Goal: Task Accomplishment & Management: Use online tool/utility

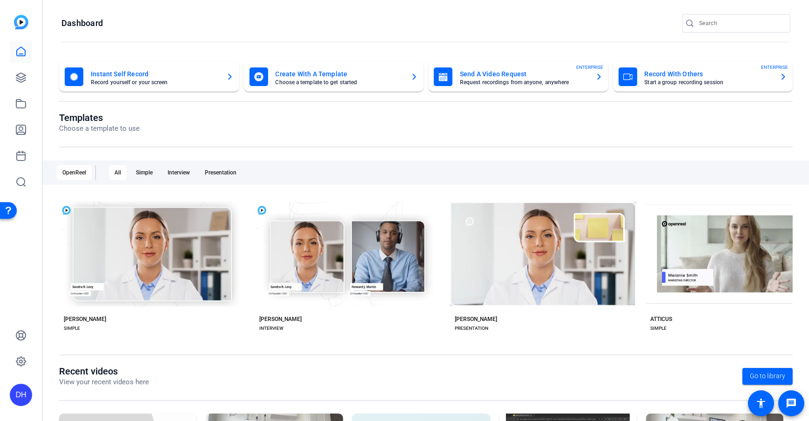
click at [227, 17] on openreel-page-title "Dashboard" at bounding box center [425, 23] width 729 height 19
click at [305, 40] on openreel-divider-bar at bounding box center [425, 43] width 729 height 20
click at [300, 41] on openreel-divider-bar at bounding box center [425, 43] width 729 height 20
click at [278, 39] on openreel-divider-bar at bounding box center [425, 43] width 729 height 20
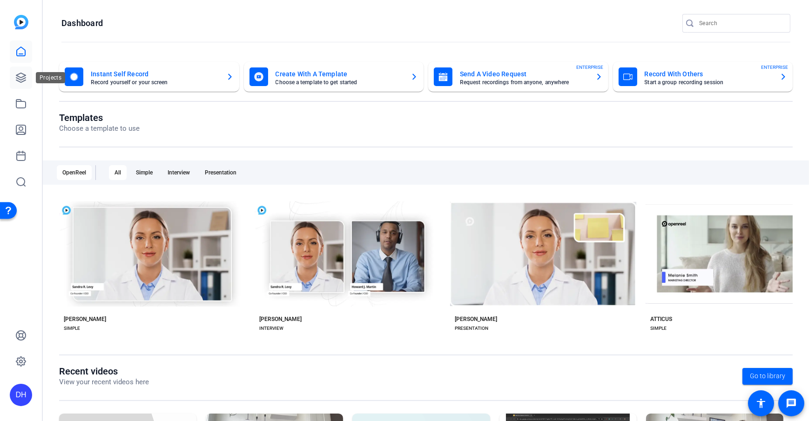
click at [12, 82] on link at bounding box center [21, 78] width 22 height 22
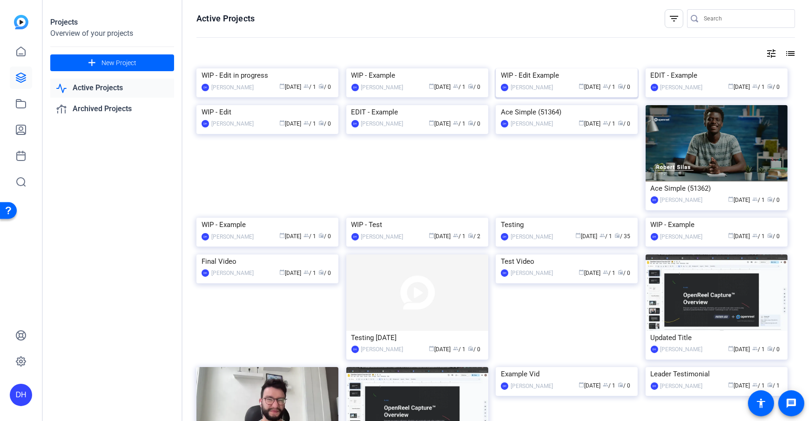
scroll to position [1, 0]
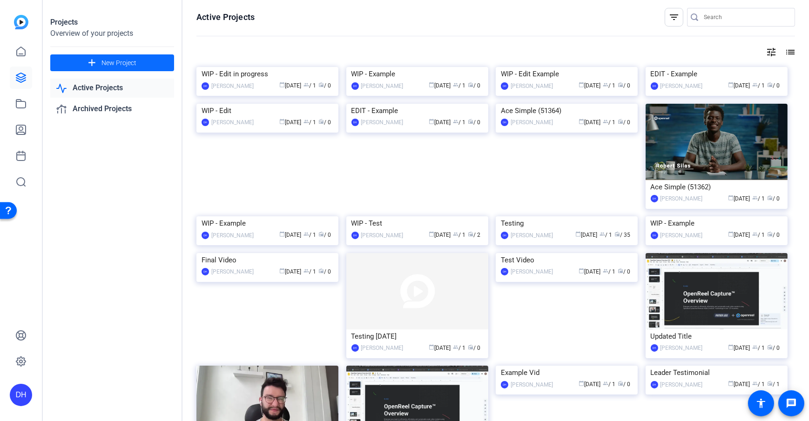
click at [145, 65] on span at bounding box center [112, 63] width 124 height 22
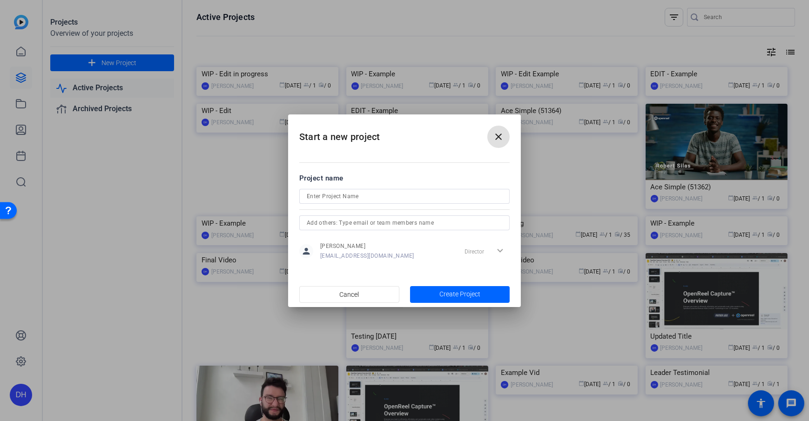
click at [493, 133] on mat-icon "close" at bounding box center [498, 136] width 11 height 11
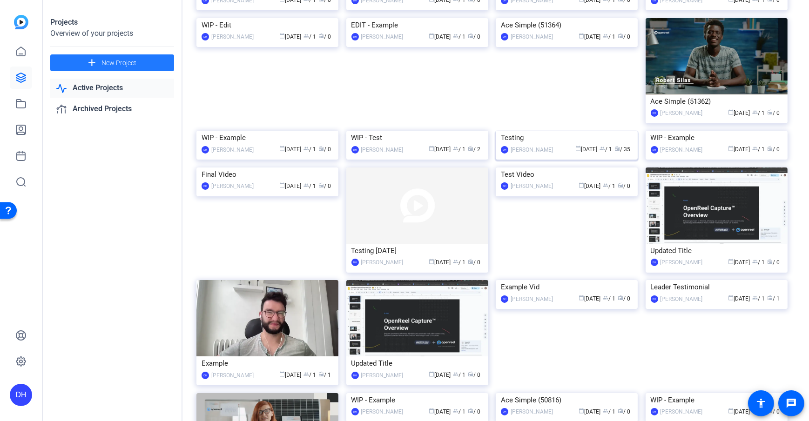
scroll to position [88, 0]
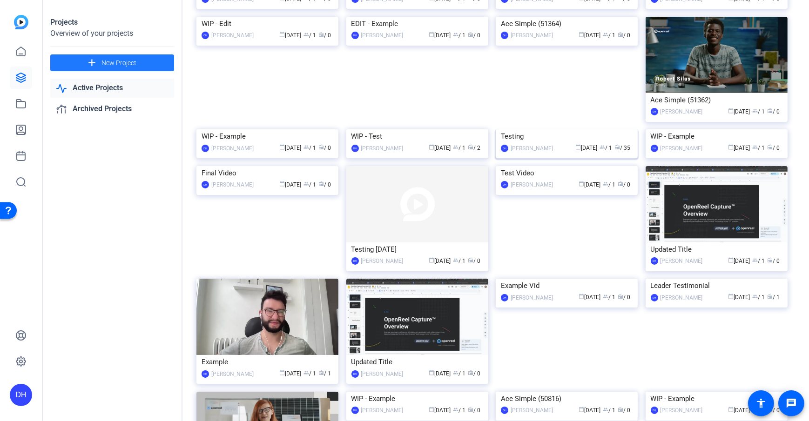
click at [524, 153] on div "DH Daniel Heiberger calendar_today Sep 09 group / 1 radio / 35" at bounding box center [567, 148] width 132 height 10
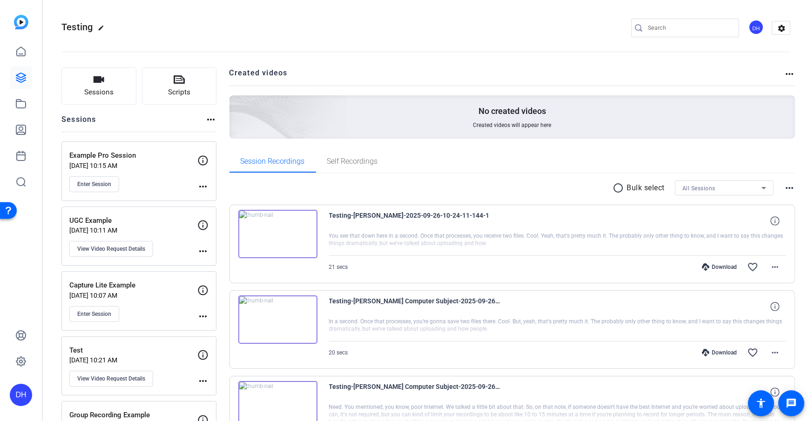
click at [81, 73] on button "Sessions" at bounding box center [98, 85] width 75 height 37
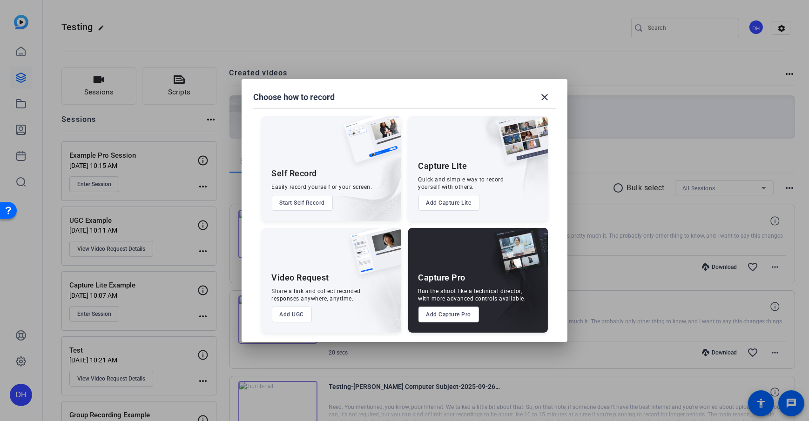
click at [404, 222] on div "Self Record Easily record yourself or your screen. Start Self Record Capture Li…" at bounding box center [404, 220] width 303 height 226
drag, startPoint x: 269, startPoint y: 275, endPoint x: 336, endPoint y: 279, distance: 67.2
click at [336, 279] on div "Video Request Share a link and collect recorded responses anywhere, anytime. Ad…" at bounding box center [332, 280] width 140 height 105
drag, startPoint x: 414, startPoint y: 275, endPoint x: 467, endPoint y: 282, distance: 53.5
click at [467, 282] on div "Capture Pro Run the shoot like a technical director, with more advanced control…" at bounding box center [478, 280] width 140 height 105
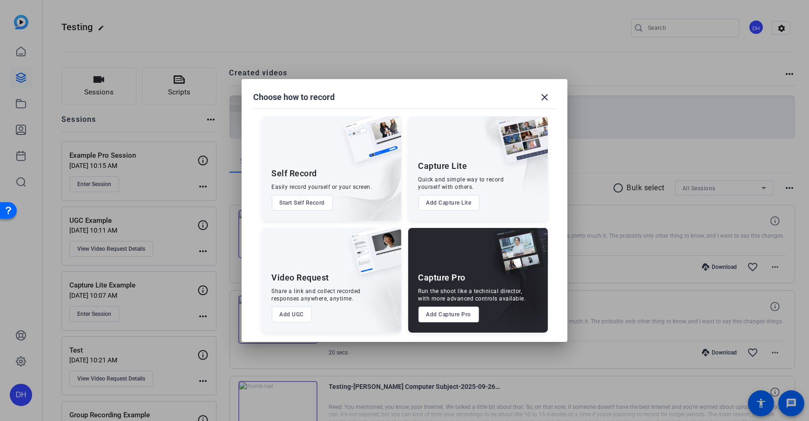
click at [404, 304] on div "Self Record Easily record yourself or your screen. Start Self Record Capture Li…" at bounding box center [404, 220] width 303 height 226
click at [402, 276] on div "Self Record Easily record yourself or your screen. Start Self Record Capture Li…" at bounding box center [404, 220] width 303 height 226
drag, startPoint x: 272, startPoint y: 279, endPoint x: 336, endPoint y: 283, distance: 63.9
click at [336, 283] on div "Video Request Share a link and collect recorded responses anywhere, anytime. Ad…" at bounding box center [332, 280] width 140 height 105
click at [316, 302] on div "Share a link and collect recorded responses anywhere, anytime." at bounding box center [316, 295] width 89 height 15
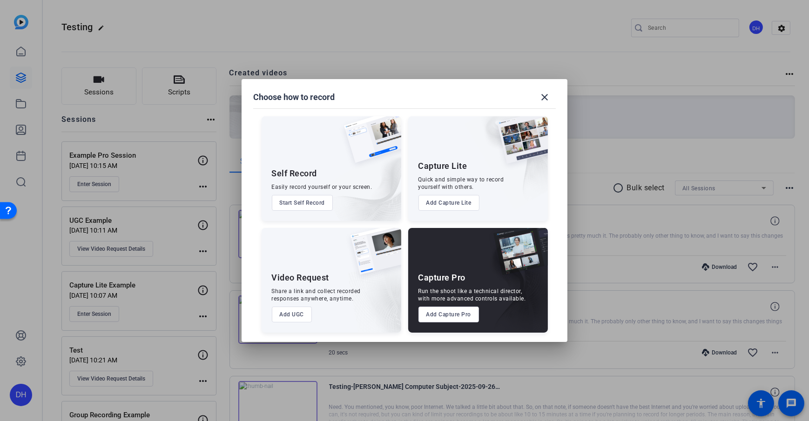
click at [281, 304] on button "Add UGC" at bounding box center [292, 315] width 40 height 16
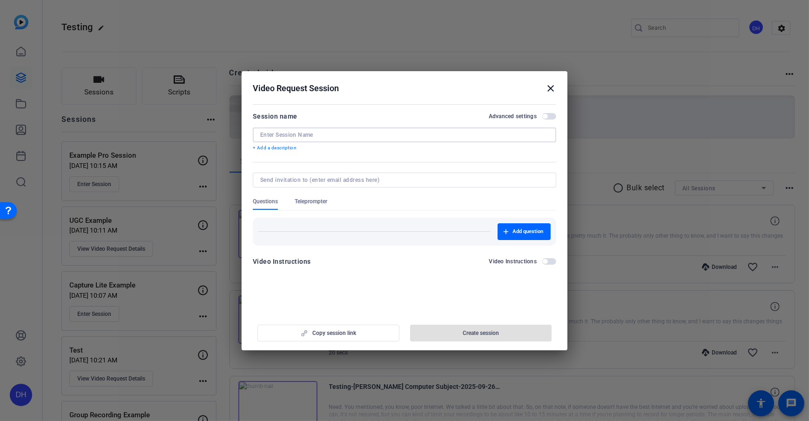
click at [320, 137] on input at bounding box center [404, 134] width 289 height 7
type input "Social Media Example"
click at [311, 150] on p "+ Add a description" at bounding box center [404, 147] width 303 height 7
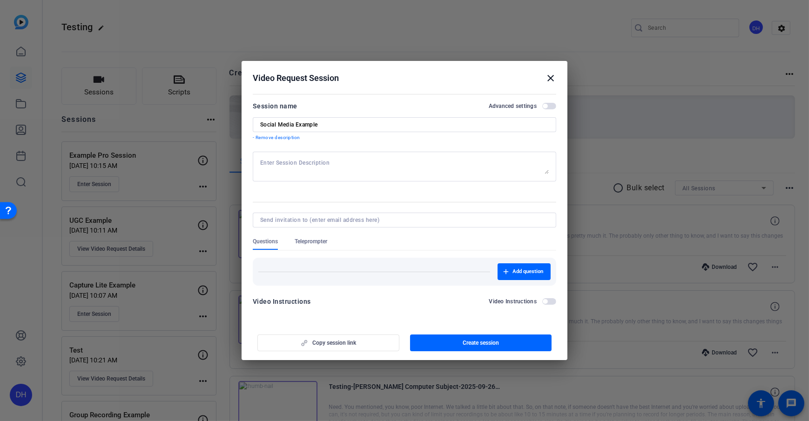
click at [345, 166] on textarea at bounding box center [404, 166] width 289 height 15
type textarea "Reminder to smile in the beginning"
click at [350, 209] on form "Session name Advanced settings Social Media Example - Remove description Remind…" at bounding box center [404, 207] width 303 height 212
click at [452, 304] on span "button" at bounding box center [481, 343] width 142 height 22
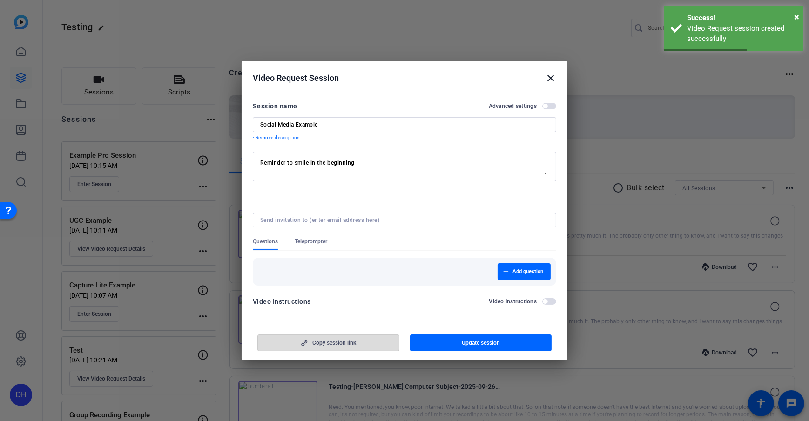
click at [347, 304] on span "Copy session link" at bounding box center [334, 342] width 44 height 7
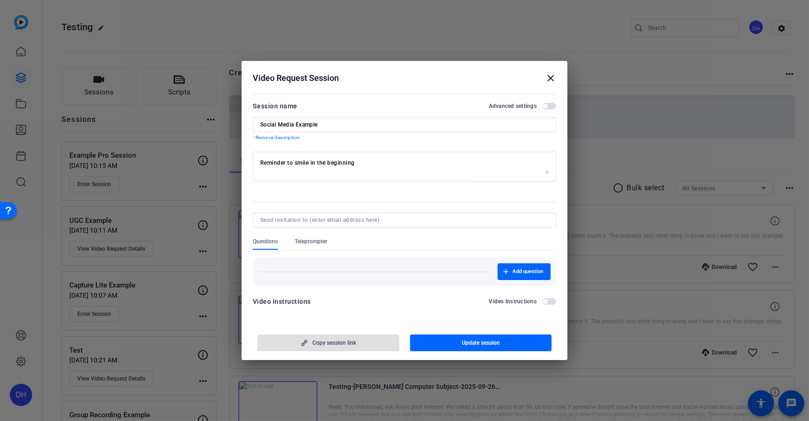
click at [339, 304] on span "button" at bounding box center [328, 343] width 141 height 22
click at [324, 304] on mat-dialog-content "Session name Advanced settings Social Media Example - Remove description Remind…" at bounding box center [405, 207] width 326 height 232
click at [328, 304] on span "button" at bounding box center [328, 343] width 141 height 22
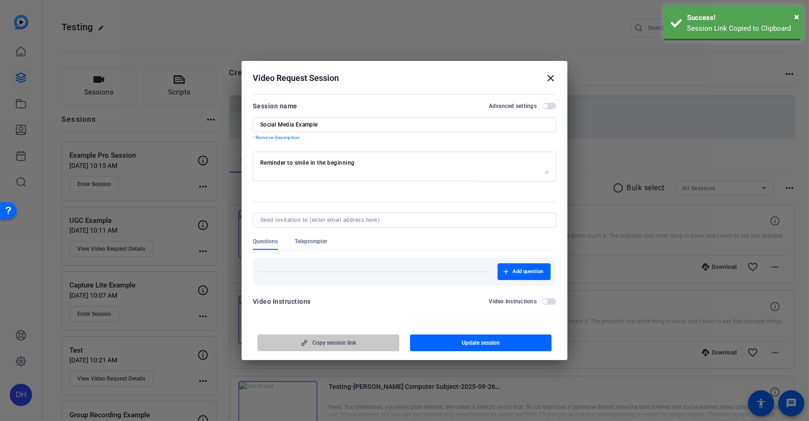
click at [320, 304] on mat-dialog-content "Session name Advanced settings Social Media Example - Remove description Remind…" at bounding box center [405, 207] width 326 height 232
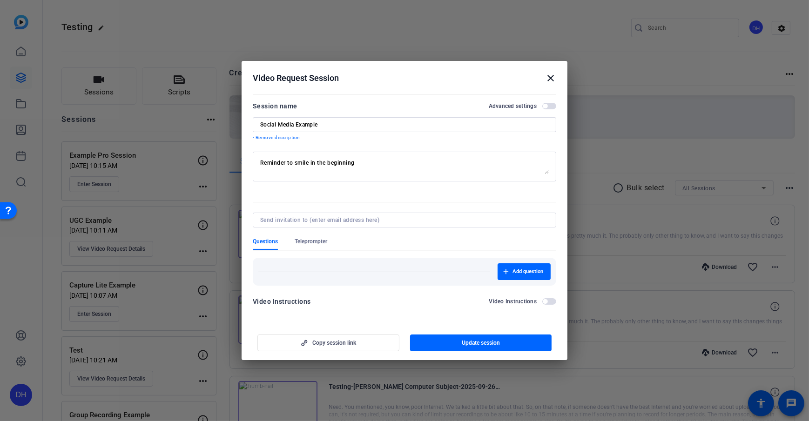
click at [264, 242] on span "Questions" at bounding box center [265, 241] width 25 height 7
click at [262, 245] on span "Questions" at bounding box center [265, 241] width 25 height 7
click at [323, 244] on span "Teleprompter" at bounding box center [311, 241] width 33 height 7
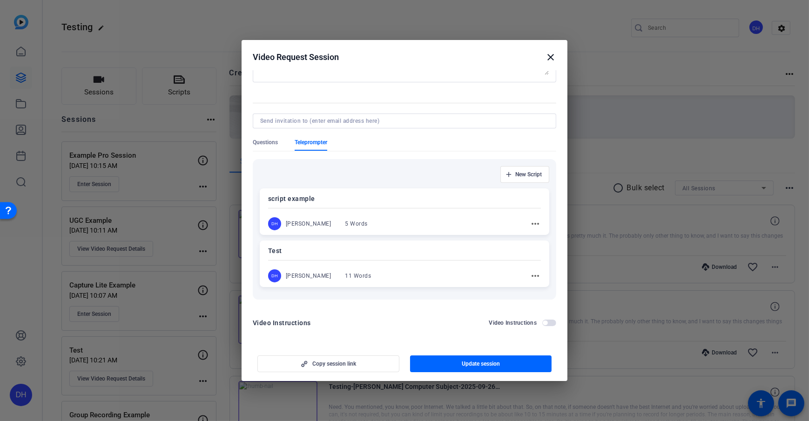
scroll to position [79, 0]
click at [362, 141] on div "Questions Teleprompter" at bounding box center [404, 144] width 303 height 12
click at [360, 258] on div at bounding box center [404, 259] width 273 height 3
click at [532, 276] on mat-icon "more_horiz" at bounding box center [534, 275] width 11 height 11
click at [544, 290] on span "Edit" at bounding box center [550, 289] width 37 height 11
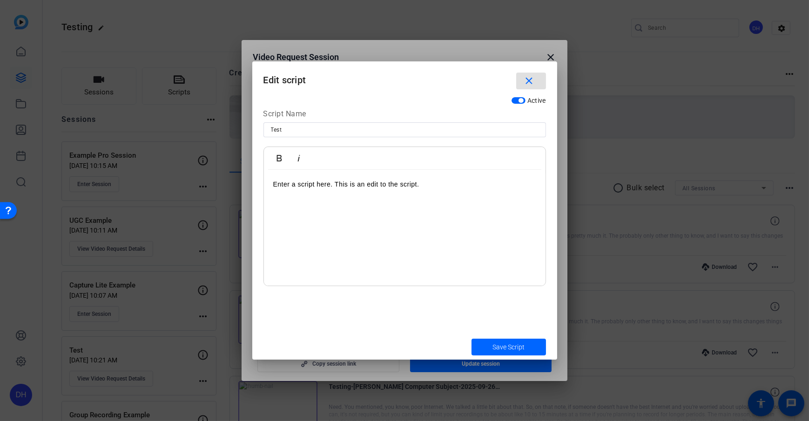
click at [536, 87] on span "button" at bounding box center [531, 81] width 30 height 22
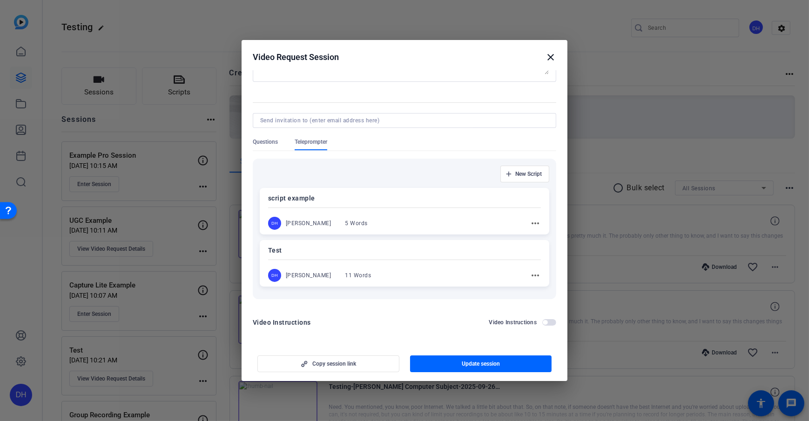
click at [405, 270] on div "DH Daniel Heiberger 11 Words more_horiz" at bounding box center [404, 275] width 273 height 13
click at [383, 209] on div at bounding box center [404, 207] width 273 height 3
click at [385, 261] on div at bounding box center [404, 260] width 273 height 3
click at [401, 220] on div "DH Daniel Heiberger 5 Words more_horiz" at bounding box center [404, 223] width 273 height 13
click at [411, 258] on div "Test DH Daniel Heiberger 11 Words more_horiz" at bounding box center [405, 264] width 290 height 47
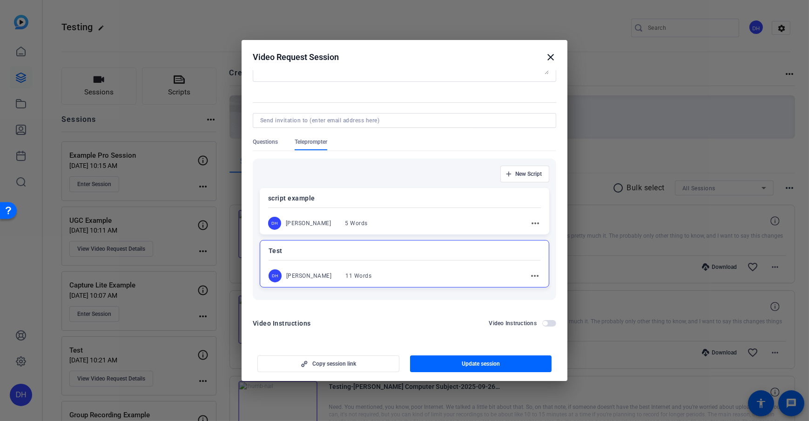
click at [410, 217] on div "DH Daniel Heiberger 5 Words more_horiz" at bounding box center [404, 223] width 273 height 13
click at [420, 264] on div "Test DH Daniel Heiberger 11 Words more_horiz" at bounding box center [405, 264] width 290 height 47
click at [419, 203] on p "script example" at bounding box center [404, 198] width 273 height 11
click at [419, 142] on div "Questions Teleprompter" at bounding box center [404, 144] width 303 height 12
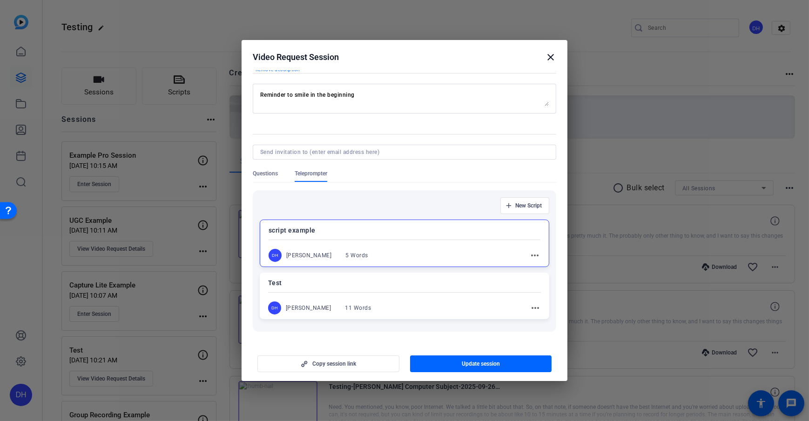
scroll to position [0, 0]
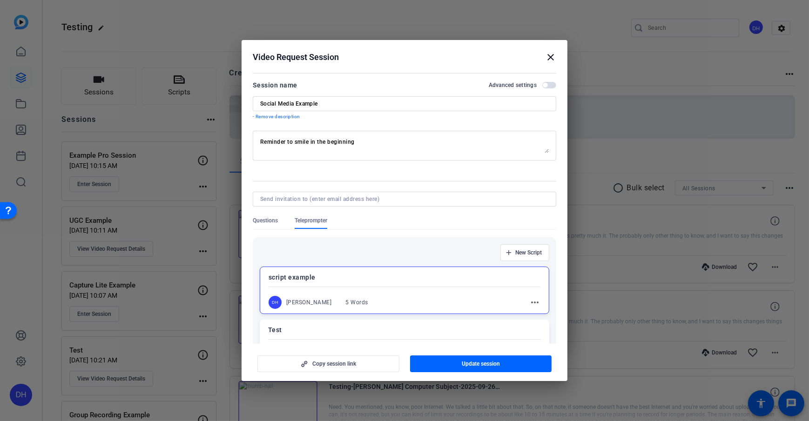
click at [422, 50] on h2 "Video Request Session close" at bounding box center [405, 55] width 326 height 30
click at [346, 58] on div "Video Request Session close" at bounding box center [404, 57] width 303 height 11
click at [550, 57] on mat-icon "close" at bounding box center [550, 57] width 11 height 11
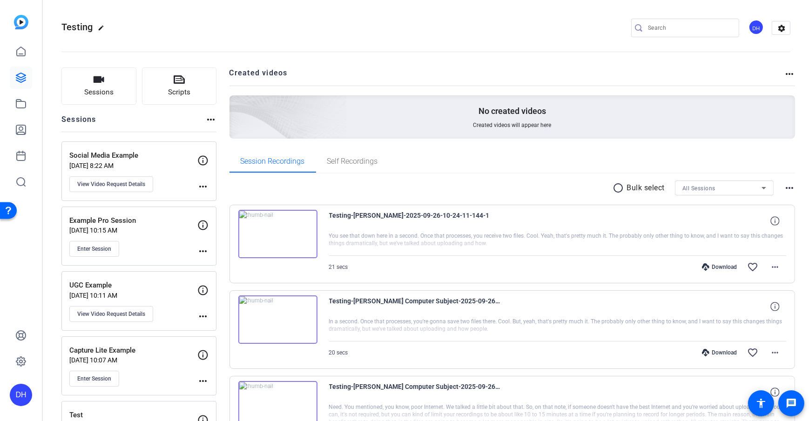
click at [115, 177] on button "View Video Request Details" at bounding box center [111, 184] width 84 height 16
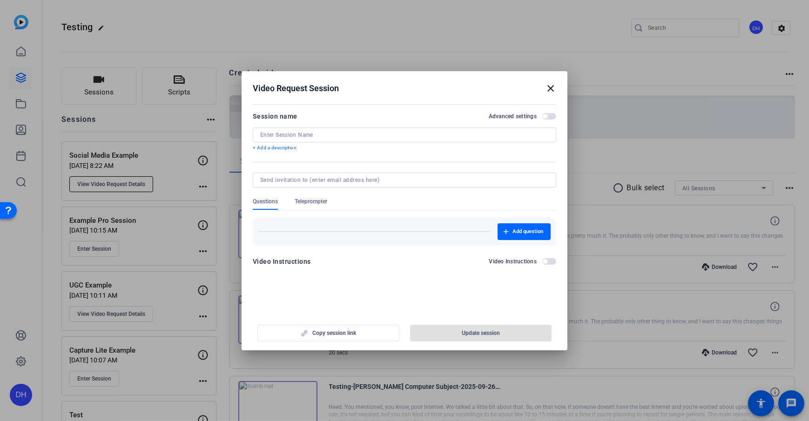
type input "Social Media Example"
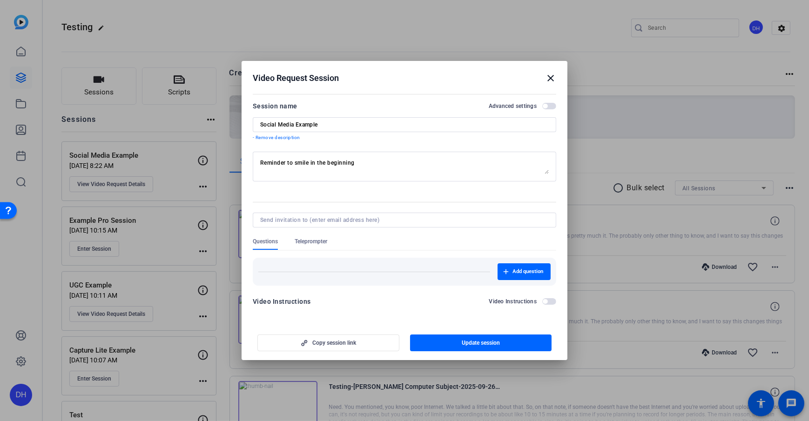
click at [549, 108] on span "button" at bounding box center [549, 106] width 14 height 7
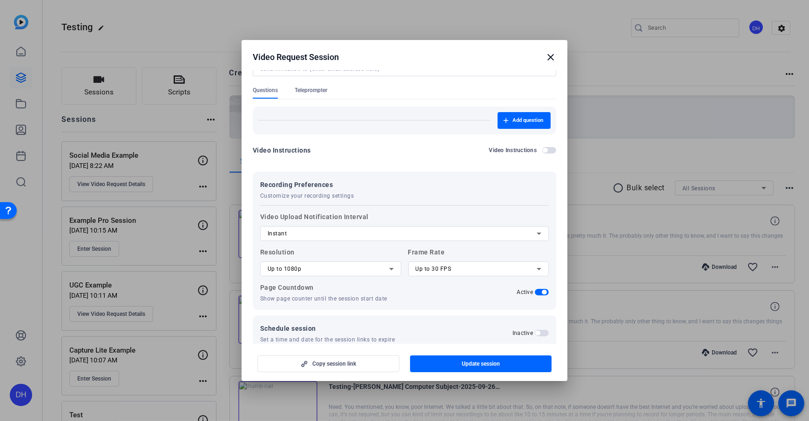
scroll to position [148, 0]
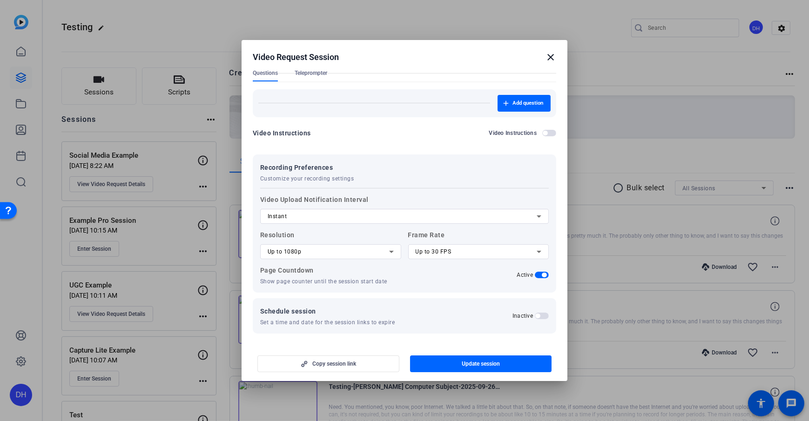
click at [352, 251] on div "Up to 1080p" at bounding box center [328, 251] width 121 height 11
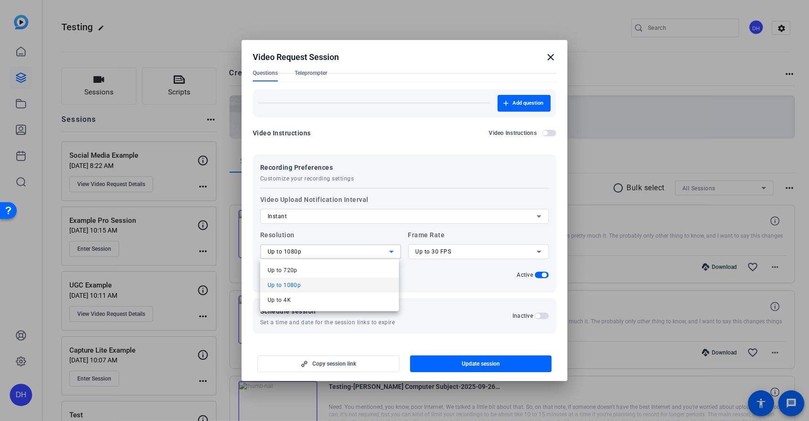
click at [333, 285] on mat-option "Up to 1080p" at bounding box center [329, 285] width 139 height 15
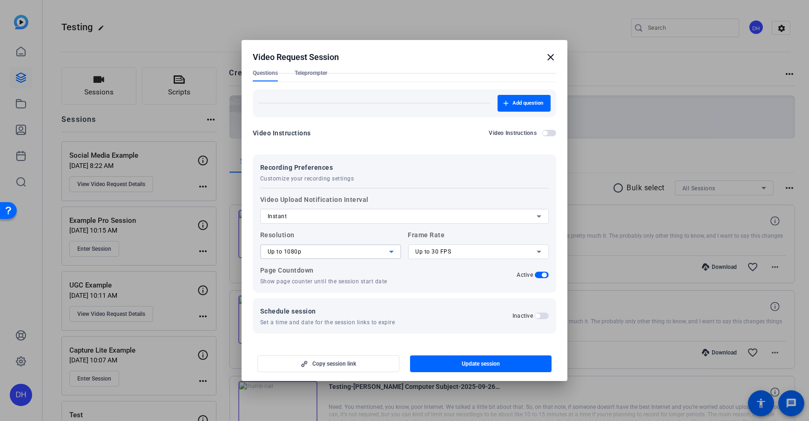
click at [448, 269] on div at bounding box center [478, 264] width 141 height 10
click at [467, 254] on div "Up to 30 FPS" at bounding box center [476, 251] width 121 height 11
click at [433, 236] on div at bounding box center [404, 210] width 809 height 421
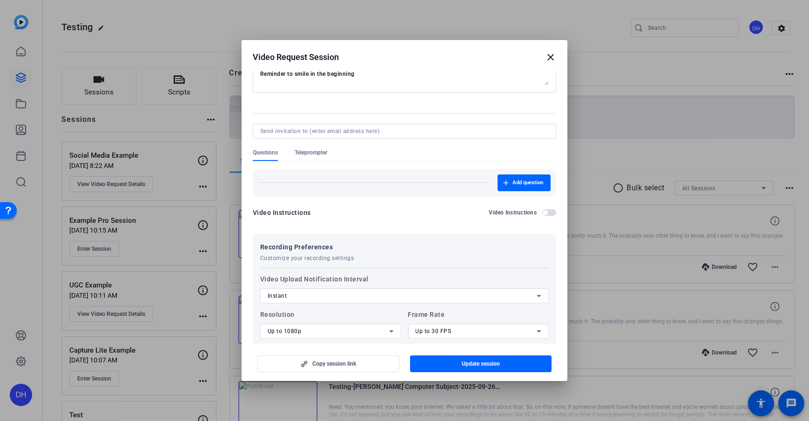
scroll to position [0, 0]
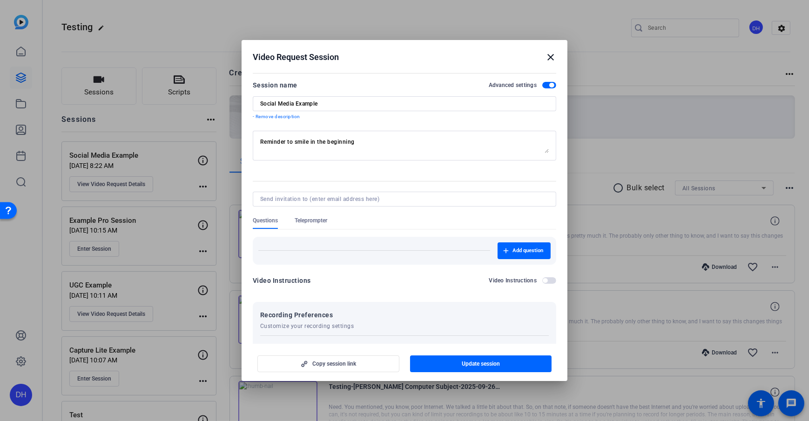
click at [544, 82] on span "button" at bounding box center [549, 85] width 14 height 7
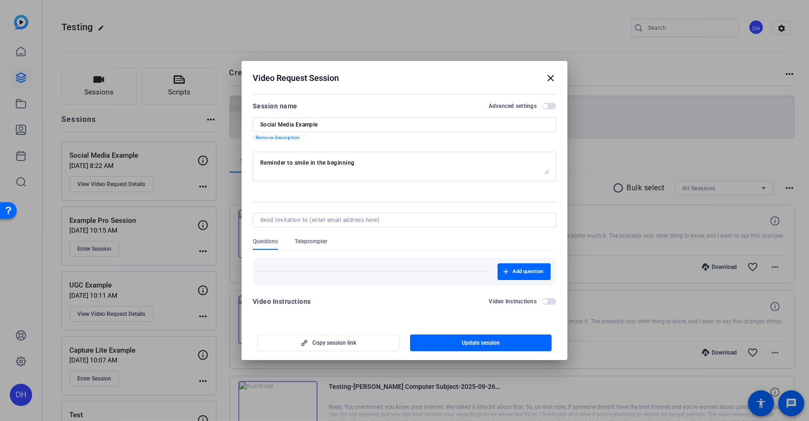
click at [549, 107] on span "button" at bounding box center [549, 106] width 14 height 7
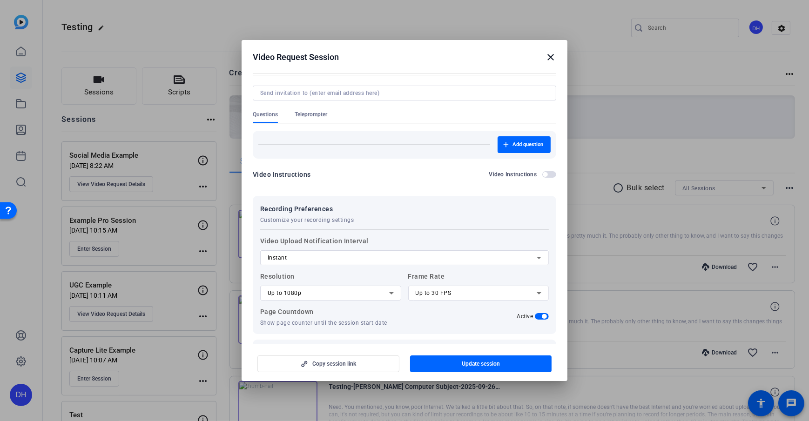
scroll to position [137, 0]
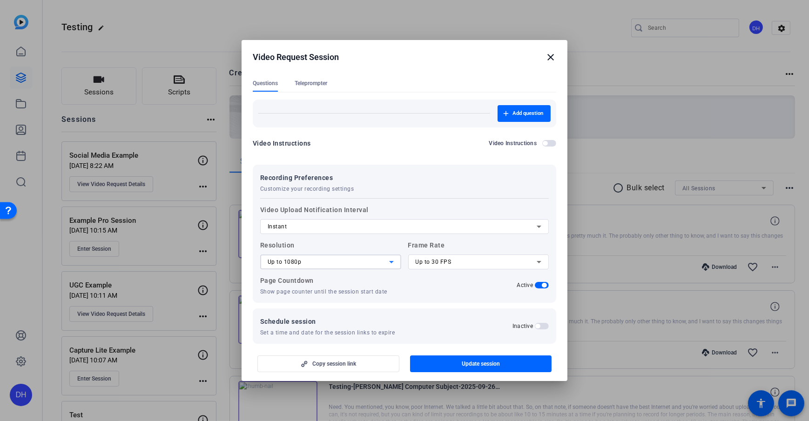
click at [386, 265] on icon at bounding box center [391, 261] width 11 height 11
drag, startPoint x: 331, startPoint y: 309, endPoint x: 339, endPoint y: 306, distance: 8.8
click at [331, 304] on mat-option "Up to 4K" at bounding box center [329, 310] width 139 height 15
click at [451, 267] on div "Up to 30 FPS" at bounding box center [476, 261] width 121 height 11
click at [431, 282] on span "Up to 24 FPS" at bounding box center [430, 280] width 35 height 11
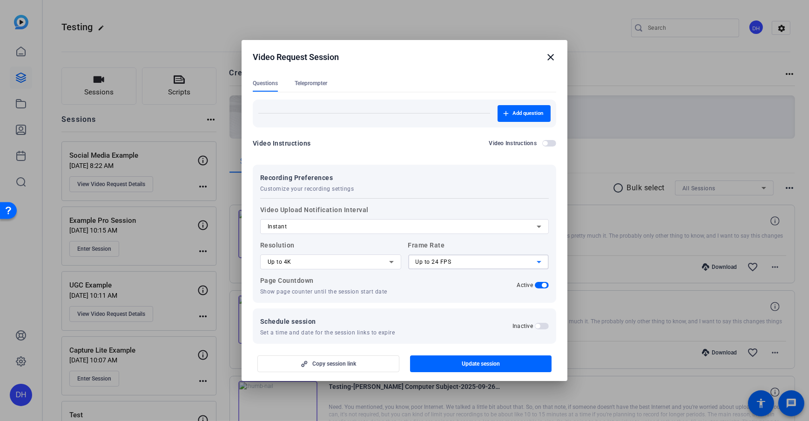
click at [391, 272] on div at bounding box center [330, 275] width 141 height 10
click at [394, 151] on div "Video Instructions Video Instructions" at bounding box center [404, 146] width 303 height 17
click at [407, 158] on form "Session name Advanced settings Social Media Example - Remove description Remind…" at bounding box center [404, 143] width 303 height 402
click at [408, 154] on div "Video Instructions Video Instructions" at bounding box center [404, 146] width 303 height 17
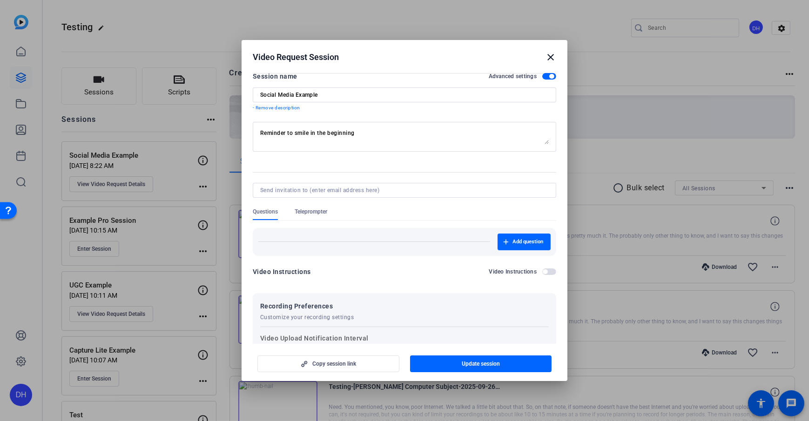
scroll to position [5, 0]
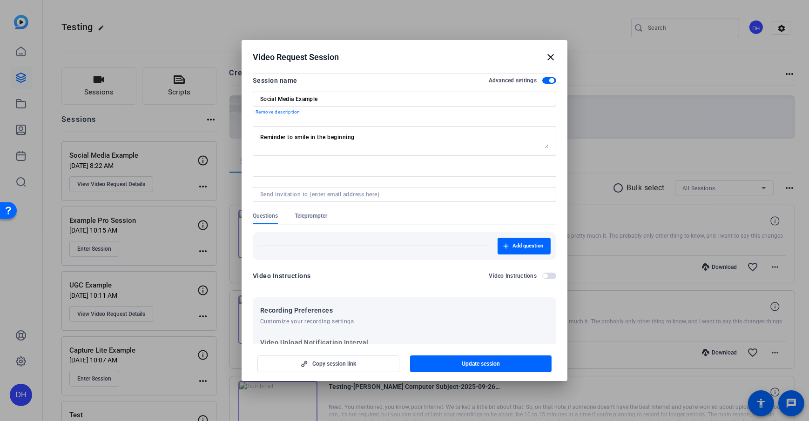
click at [406, 59] on div "Video Request Session close" at bounding box center [404, 57] width 303 height 11
click at [548, 59] on mat-icon "close" at bounding box center [550, 57] width 11 height 11
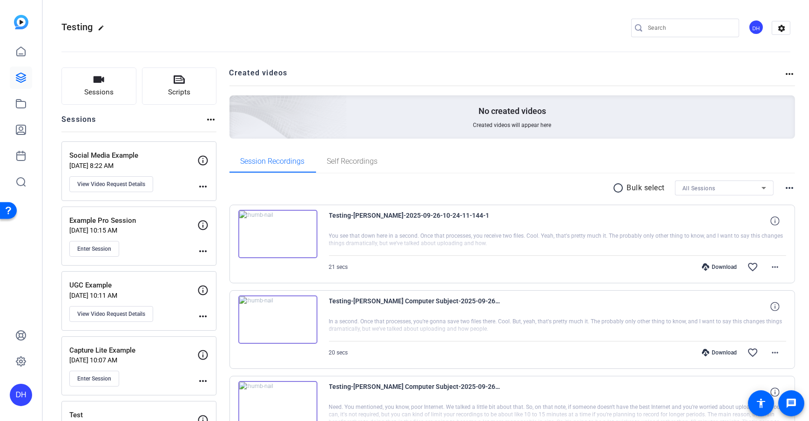
click at [97, 90] on span "Sessions" at bounding box center [98, 92] width 29 height 11
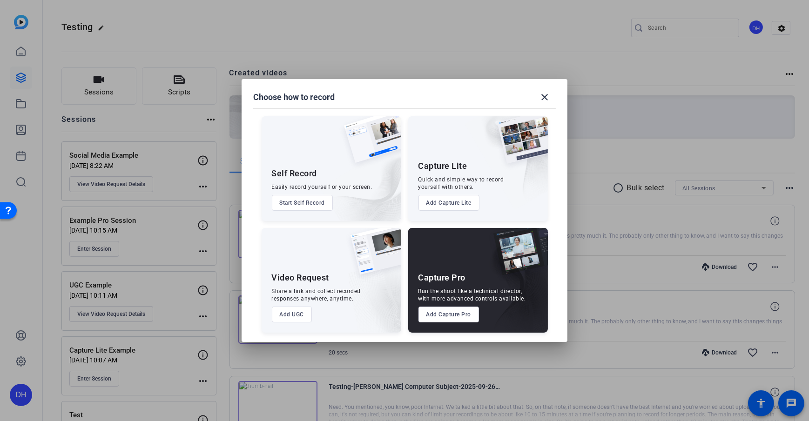
drag, startPoint x: 420, startPoint y: 278, endPoint x: 475, endPoint y: 283, distance: 55.6
click at [475, 284] on div "Capture Pro Run the shoot like a technical director, with more advanced control…" at bounding box center [478, 280] width 140 height 105
drag, startPoint x: 460, startPoint y: 308, endPoint x: 465, endPoint y: 307, distance: 5.2
click at [458, 304] on button "Add Capture Pro" at bounding box center [448, 315] width 61 height 16
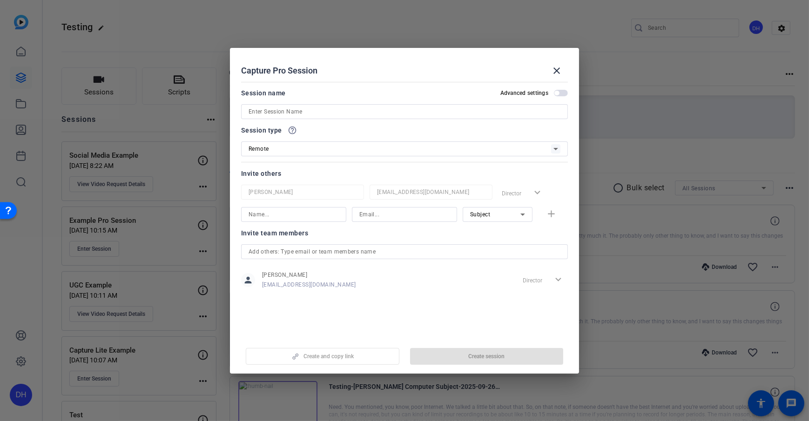
click at [298, 108] on input at bounding box center [405, 111] width 312 height 11
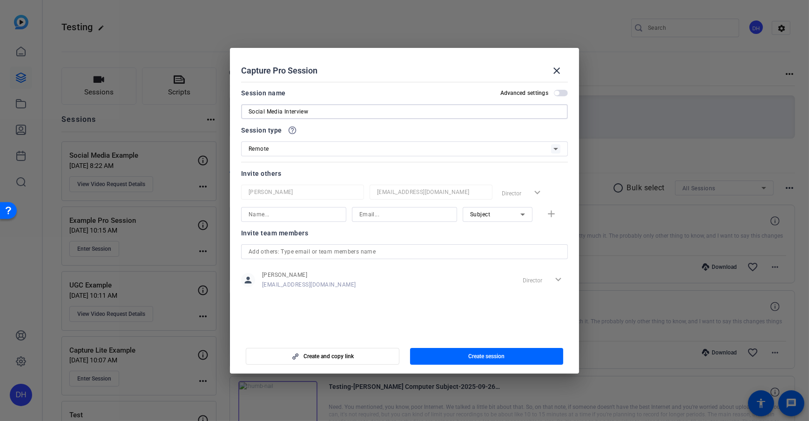
type input "Social Media Interview"
click at [350, 125] on div at bounding box center [404, 124] width 327 height 10
click at [340, 130] on div "Session type help_outline" at bounding box center [404, 130] width 327 height 11
drag, startPoint x: 240, startPoint y: 172, endPoint x: 306, endPoint y: 173, distance: 66.6
click at [305, 173] on mat-dialog-content "Session name Advanced settings Social Media Interview Session type help_outline…" at bounding box center [404, 207] width 349 height 258
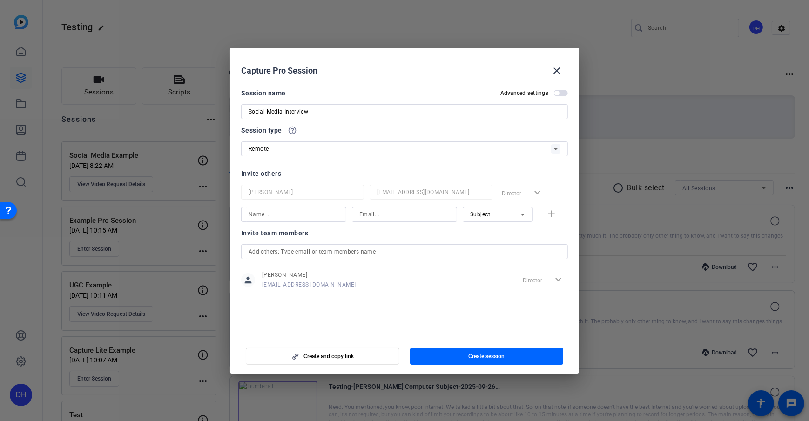
click at [380, 233] on div "Invite team members" at bounding box center [404, 233] width 327 height 11
click at [495, 216] on div "Subject" at bounding box center [495, 215] width 50 height 12
click at [542, 232] on div at bounding box center [404, 210] width 809 height 421
click at [520, 216] on icon at bounding box center [522, 214] width 11 height 11
click at [496, 262] on mat-option "Subject" at bounding box center [498, 262] width 70 height 15
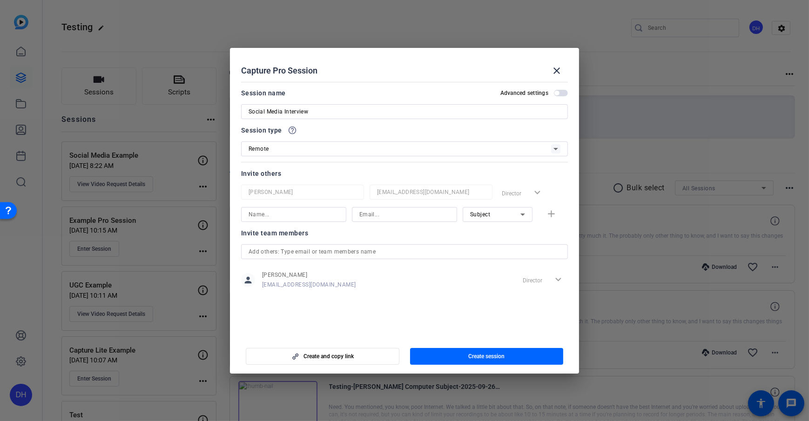
click at [411, 235] on div "Invite team members" at bounding box center [404, 233] width 327 height 11
click at [479, 304] on span "Create session" at bounding box center [486, 356] width 36 height 7
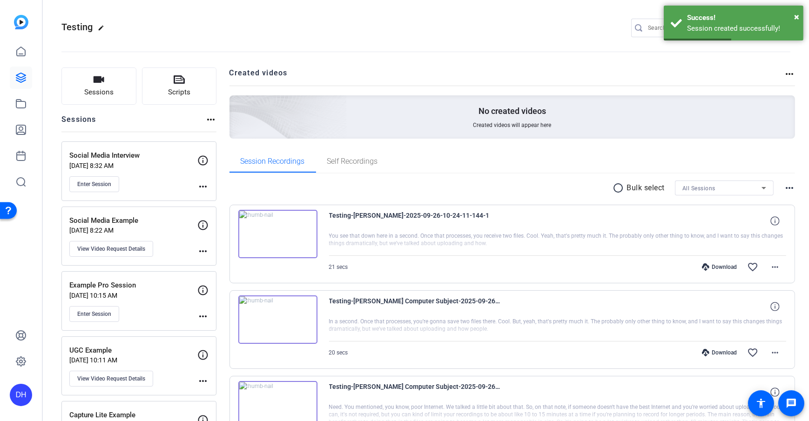
click at [206, 187] on mat-icon "more_horiz" at bounding box center [202, 186] width 11 height 11
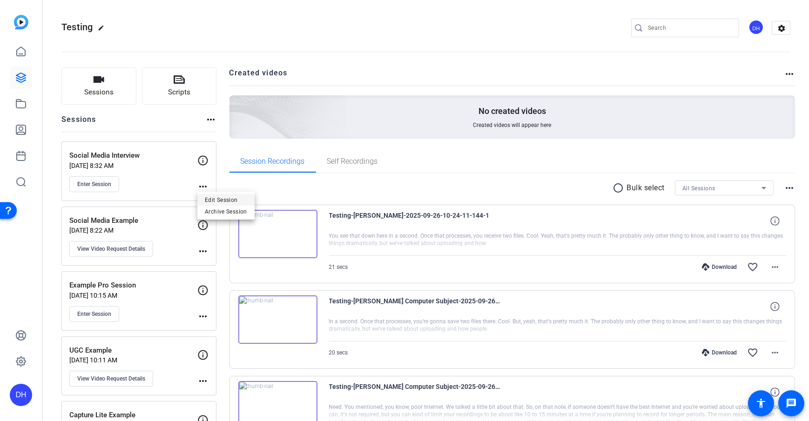
click at [229, 198] on span "Edit Session" at bounding box center [226, 200] width 42 height 11
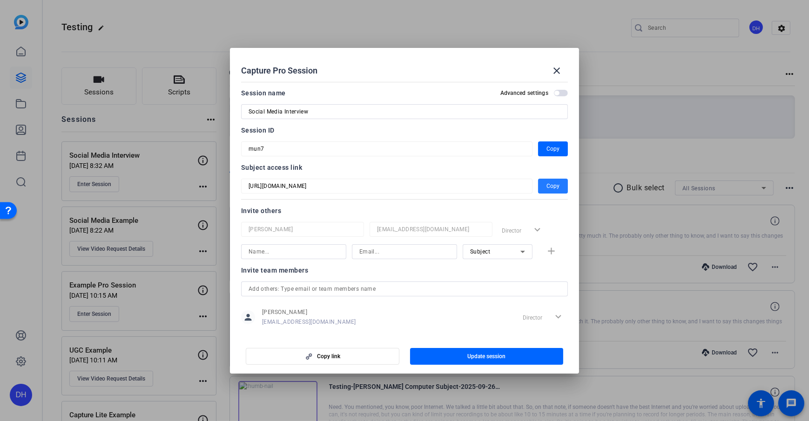
click at [539, 186] on span "button" at bounding box center [553, 186] width 30 height 22
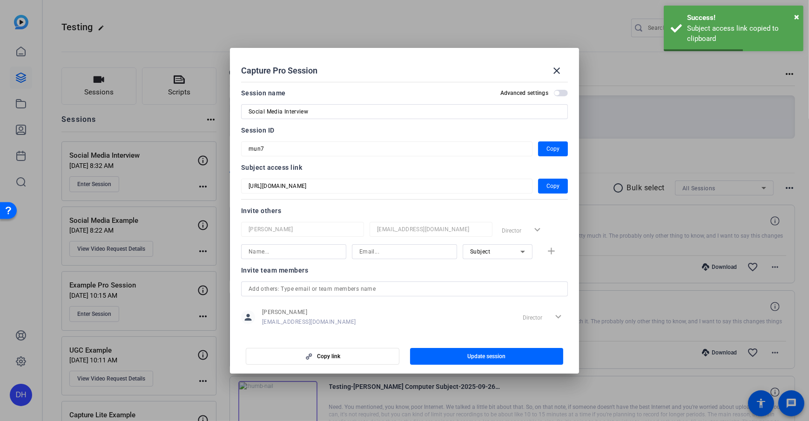
click at [248, 182] on mat-form-field "[URL][DOMAIN_NAME]" at bounding box center [386, 186] width 291 height 15
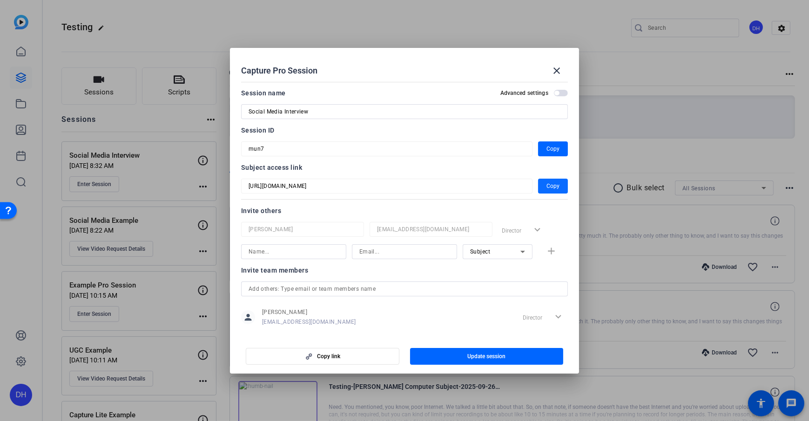
click at [559, 188] on span "button" at bounding box center [553, 186] width 30 height 22
click at [398, 128] on div at bounding box center [404, 124] width 327 height 10
click at [547, 145] on span "Copy" at bounding box center [552, 148] width 13 height 11
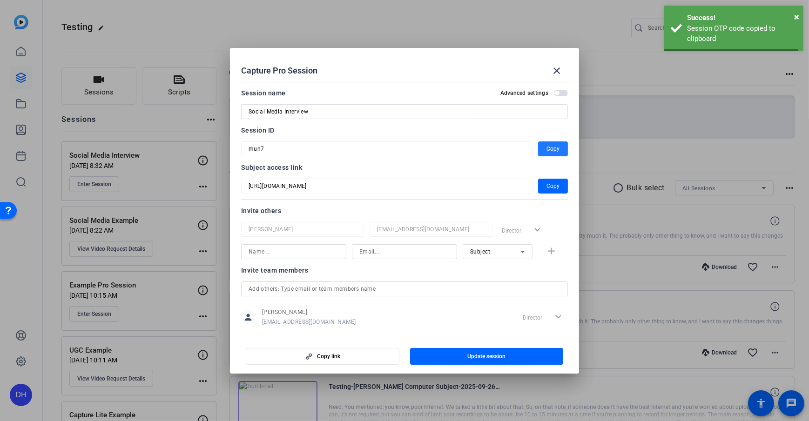
click at [434, 123] on div at bounding box center [404, 124] width 327 height 10
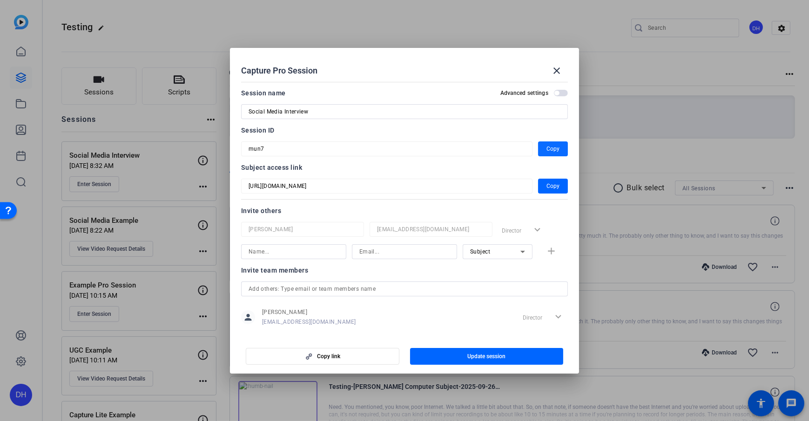
click at [549, 152] on span "Copy" at bounding box center [552, 148] width 13 height 11
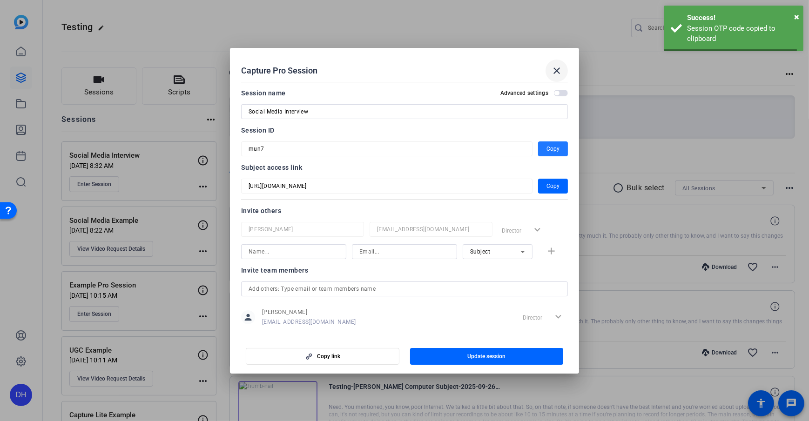
click at [553, 69] on mat-icon "close" at bounding box center [556, 70] width 11 height 11
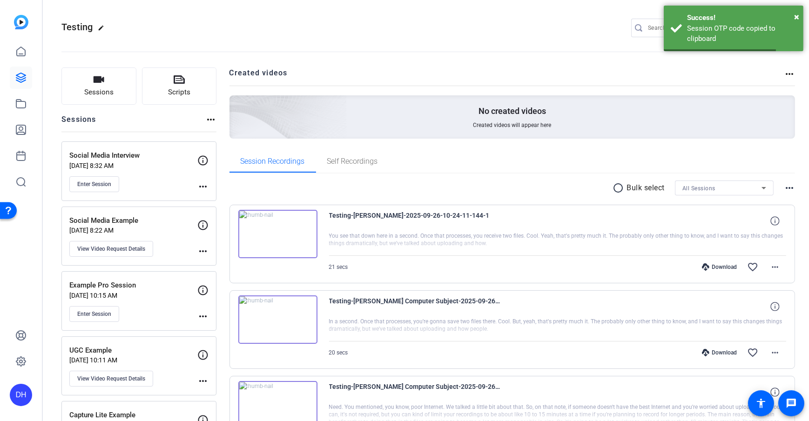
click at [91, 187] on span "Enter Session" at bounding box center [94, 184] width 34 height 7
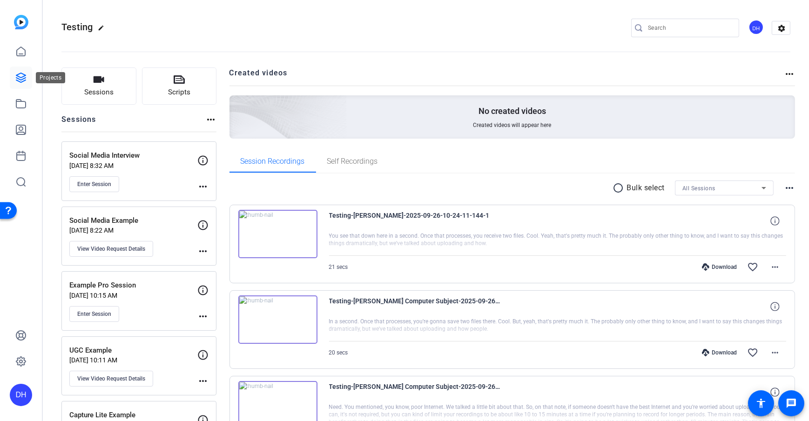
click at [20, 82] on icon at bounding box center [20, 77] width 9 height 9
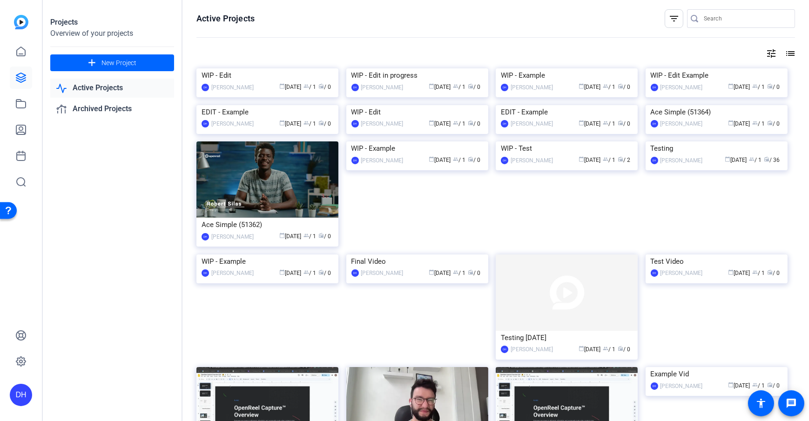
click at [321, 42] on openreel-divider-bar at bounding box center [495, 38] width 599 height 20
click at [19, 103] on icon at bounding box center [20, 103] width 11 height 11
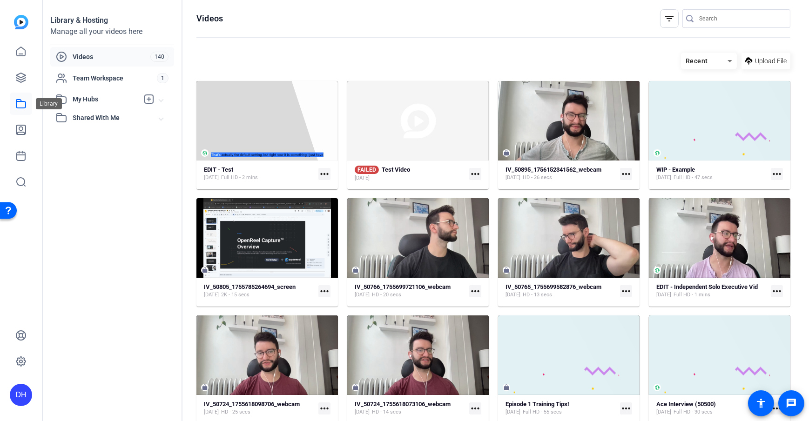
click at [20, 108] on icon at bounding box center [20, 104] width 9 height 8
click at [222, 168] on strong "EDIT - Test" at bounding box center [218, 169] width 29 height 7
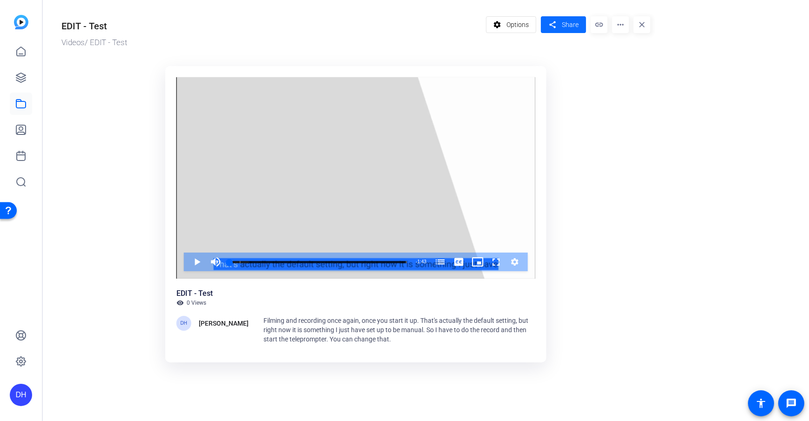
click at [568, 28] on span "Share" at bounding box center [570, 25] width 17 height 10
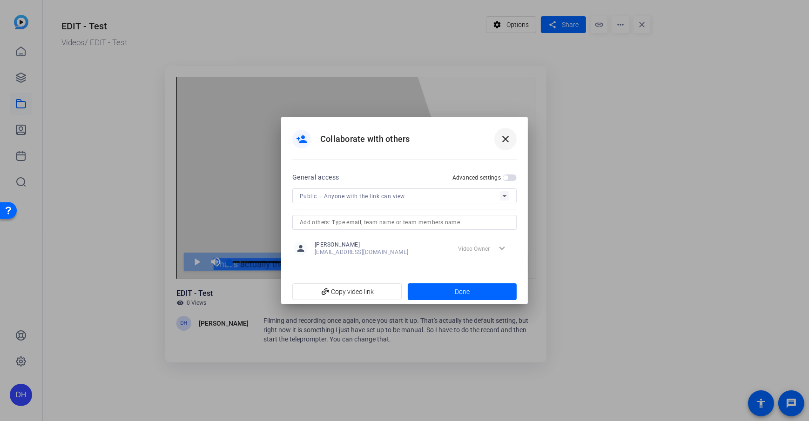
click at [497, 140] on span at bounding box center [505, 139] width 22 height 22
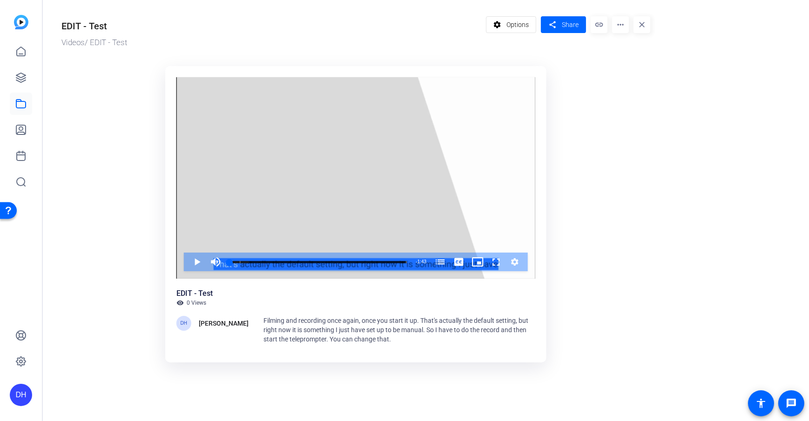
click at [587, 130] on ktd-grid "Video Player is loading. Play Video Play Mute Current Time 0:00 / Duration 1:43…" at bounding box center [355, 217] width 589 height 312
click at [606, 27] on mat-icon "more_horiz" at bounding box center [620, 24] width 17 height 17
click at [139, 66] on div at bounding box center [404, 210] width 809 height 421
click at [23, 60] on link at bounding box center [21, 51] width 22 height 22
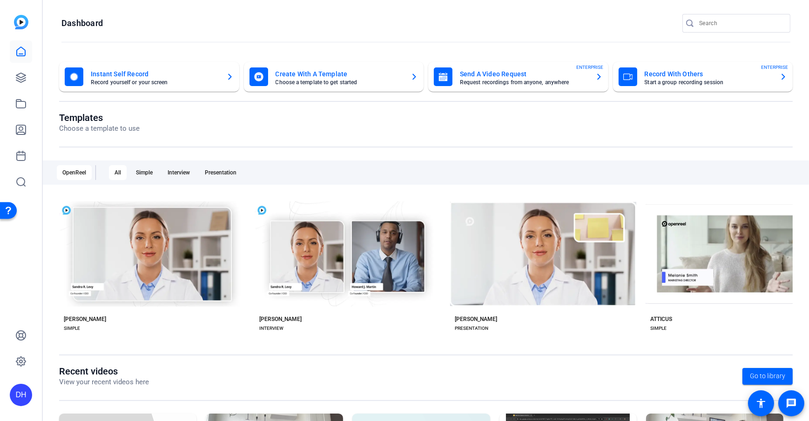
drag, startPoint x: 331, startPoint y: 122, endPoint x: 56, endPoint y: 103, distance: 276.2
click at [331, 122] on openreel-page-title "Templates Choose a template to use" at bounding box center [426, 123] width 734 height 22
click at [153, 32] on openreel-page-title "Dashboard" at bounding box center [425, 23] width 729 height 19
click at [215, 32] on openreel-page-title "Dashboard" at bounding box center [425, 23] width 729 height 19
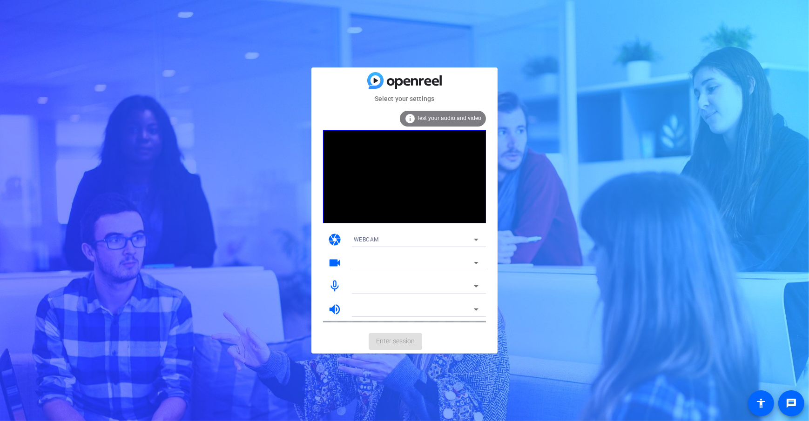
click at [486, 340] on mat-card-actions "Enter session" at bounding box center [404, 342] width 186 height 24
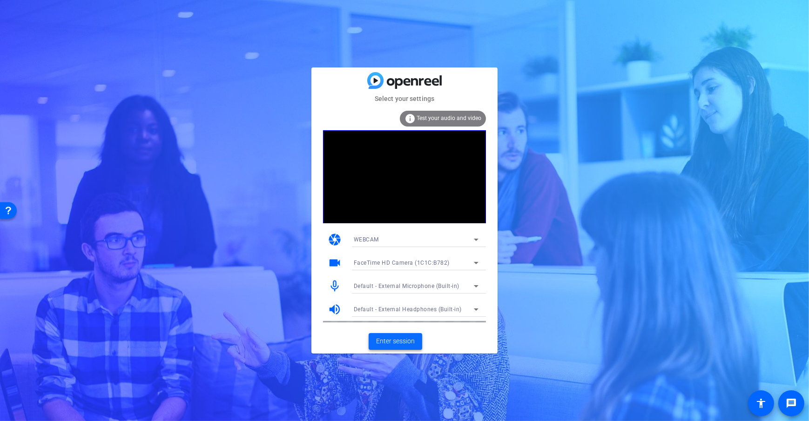
click at [384, 341] on span "Enter session" at bounding box center [395, 342] width 39 height 10
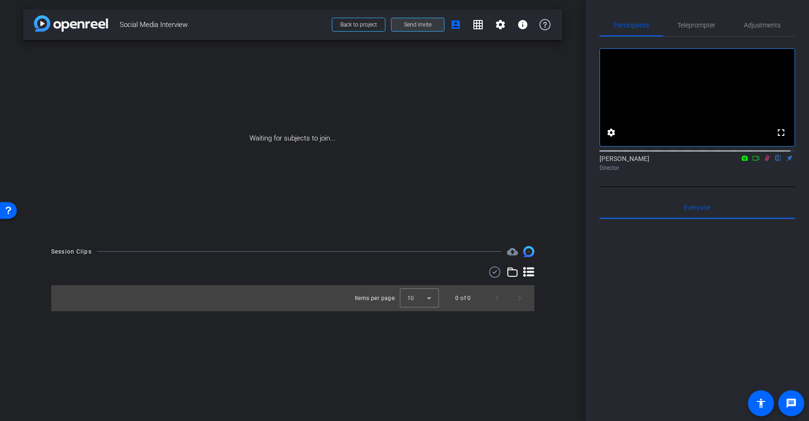
click at [430, 26] on span "Send invite" at bounding box center [417, 24] width 27 height 7
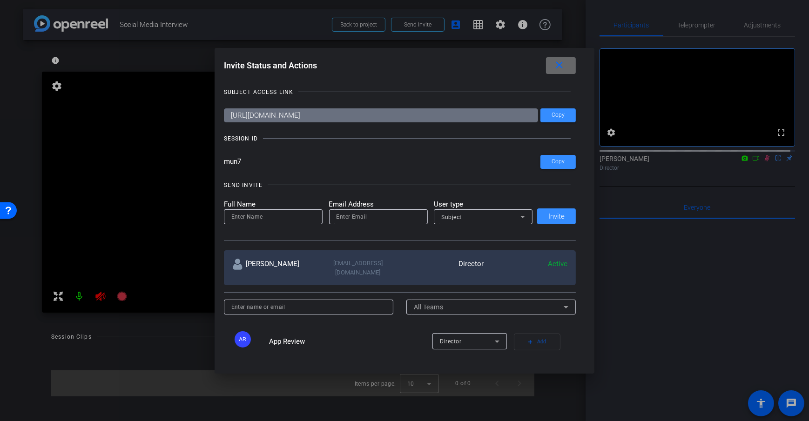
click at [573, 67] on span at bounding box center [561, 65] width 30 height 22
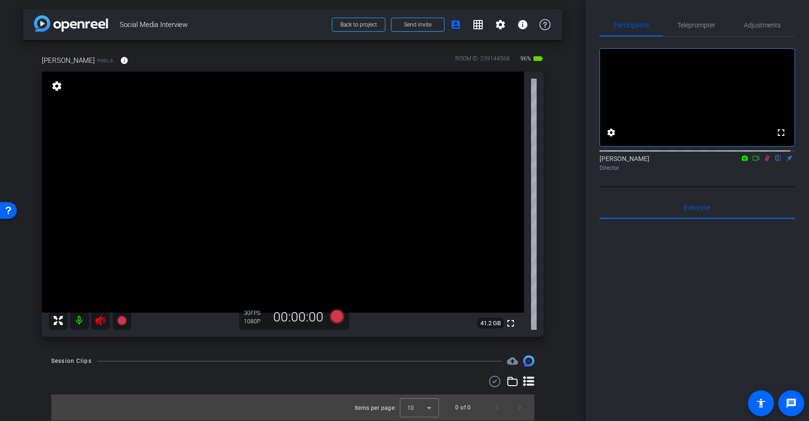
click at [752, 162] on icon at bounding box center [755, 158] width 7 height 7
click at [77, 317] on mat-icon at bounding box center [79, 320] width 19 height 19
click at [573, 189] on div "arrow_back Social Media Interview Back to project Send invite account_box grid_…" at bounding box center [293, 210] width 586 height 421
click at [560, 154] on div "[PERSON_NAME] 6 info ROOM ID: 239144568 96% battery_std fullscreen settings 41.…" at bounding box center [292, 193] width 539 height 306
click at [763, 27] on span "Adjustments" at bounding box center [762, 25] width 37 height 7
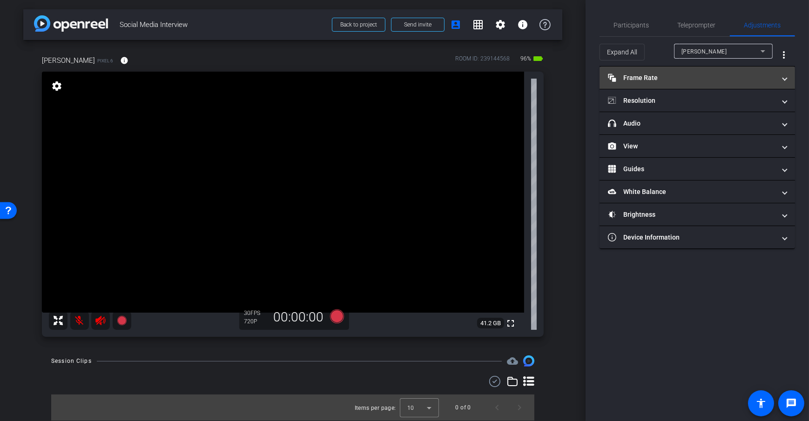
click at [702, 78] on mat-panel-title "Frame Rate Frame Rate" at bounding box center [692, 78] width 168 height 10
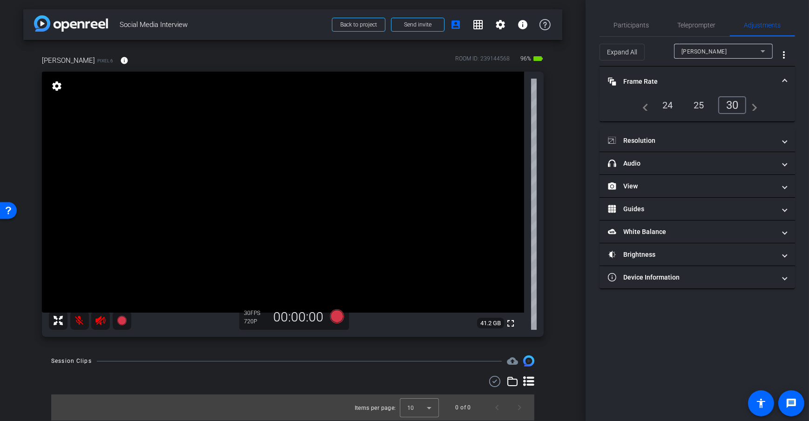
click at [671, 102] on div "24" at bounding box center [667, 105] width 25 height 16
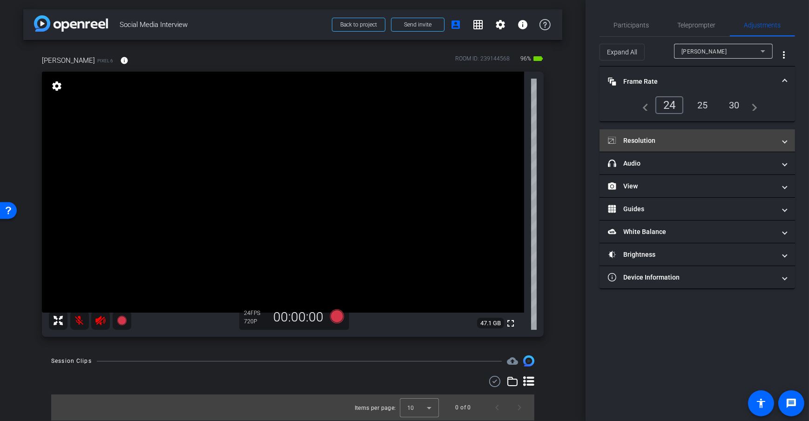
click at [695, 136] on mat-panel-title "Resolution" at bounding box center [692, 141] width 168 height 10
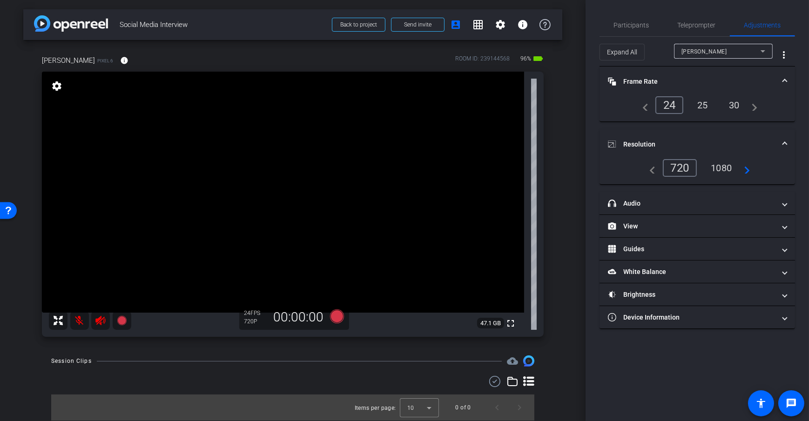
click at [721, 169] on div "1080" at bounding box center [721, 168] width 35 height 16
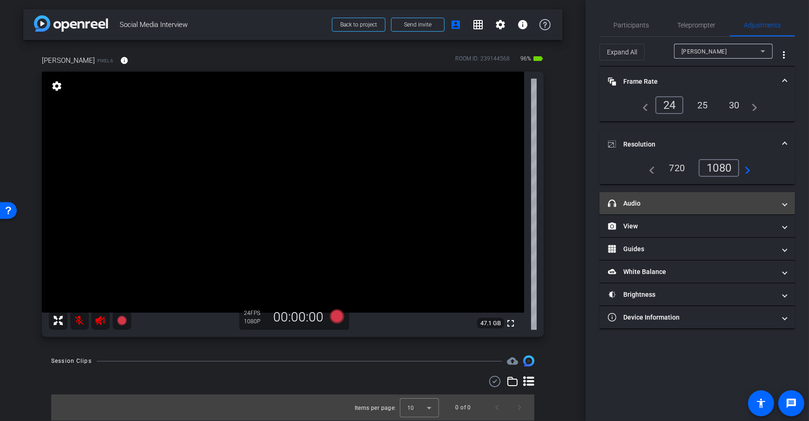
click at [669, 204] on mat-panel-title "headphone icon Audio" at bounding box center [692, 204] width 168 height 10
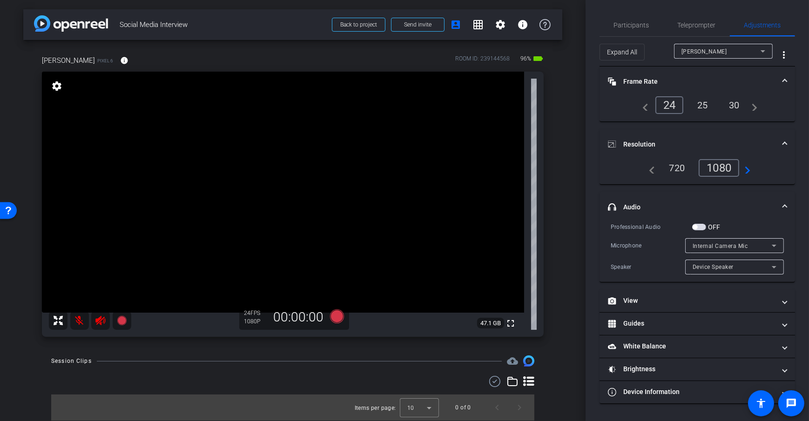
click at [670, 203] on mat-panel-title "headphone icon Audio" at bounding box center [692, 207] width 168 height 10
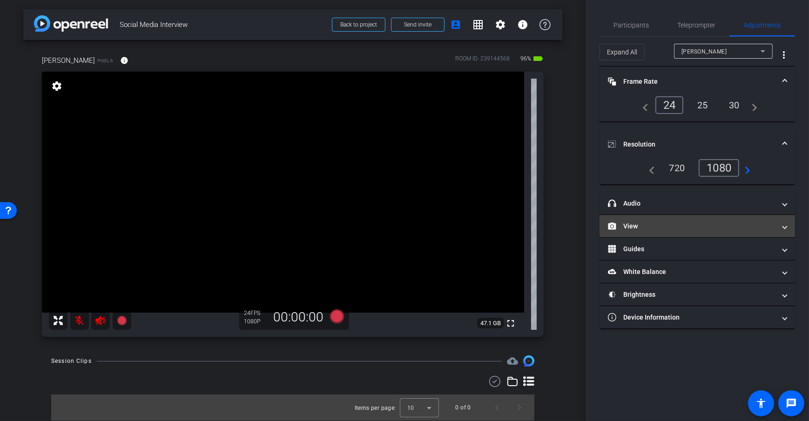
click at [672, 233] on mat-expansion-panel-header "View" at bounding box center [697, 226] width 195 height 22
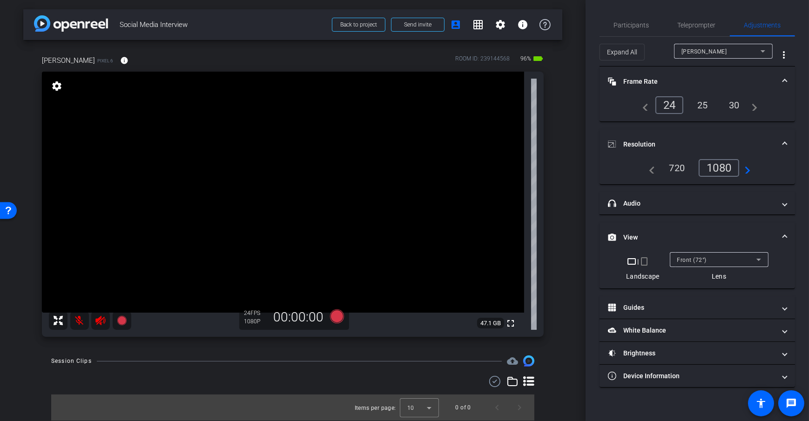
click at [647, 263] on mat-icon "crop_portrait" at bounding box center [644, 261] width 11 height 11
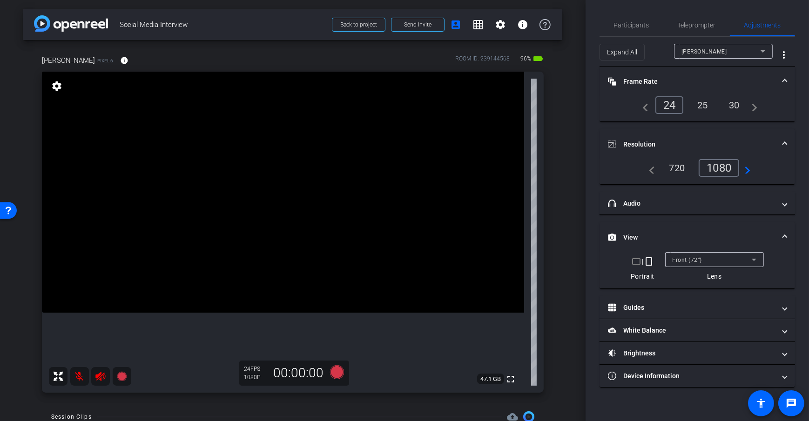
click at [709, 256] on div "Front (72°)" at bounding box center [712, 260] width 79 height 12
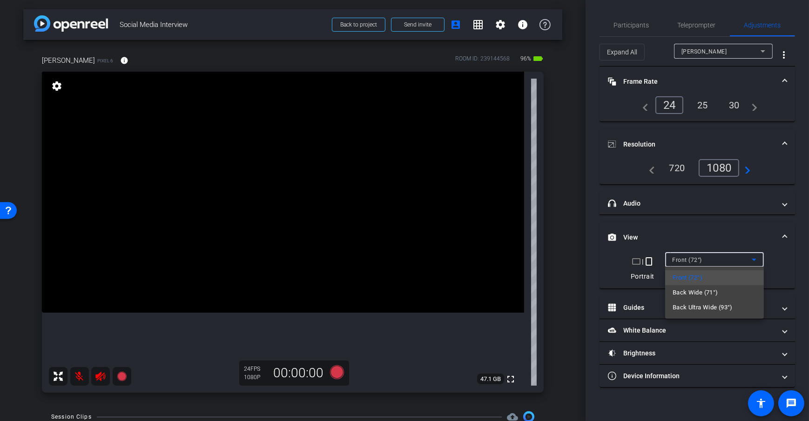
click at [571, 256] on div at bounding box center [404, 210] width 809 height 421
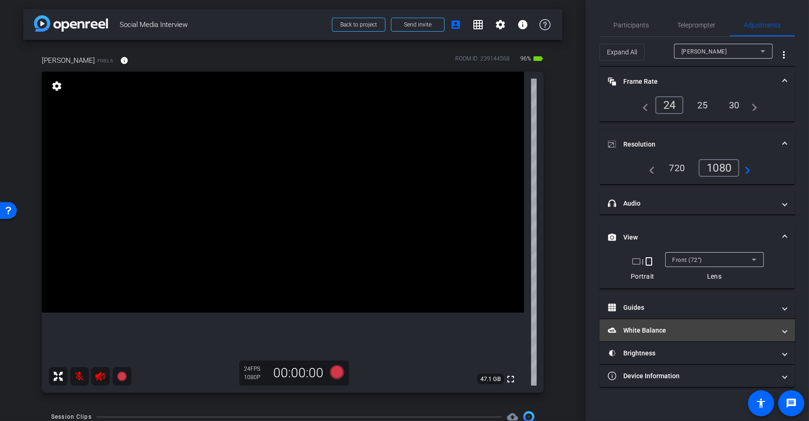
click at [698, 329] on mat-panel-title "White Balance White Balance" at bounding box center [692, 331] width 168 height 10
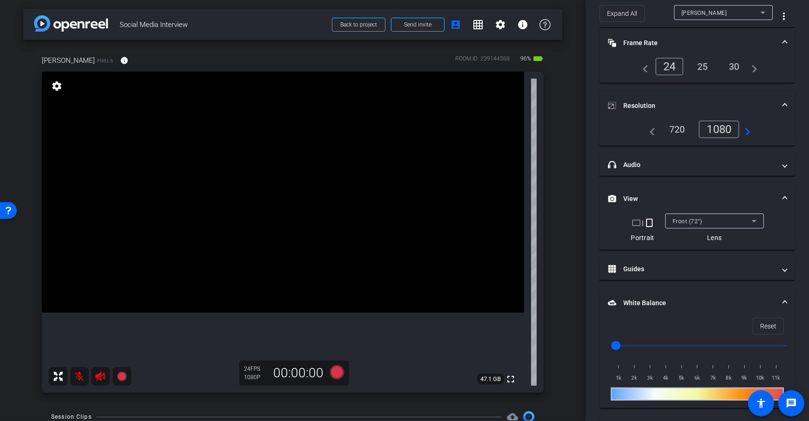
scroll to position [93, 0]
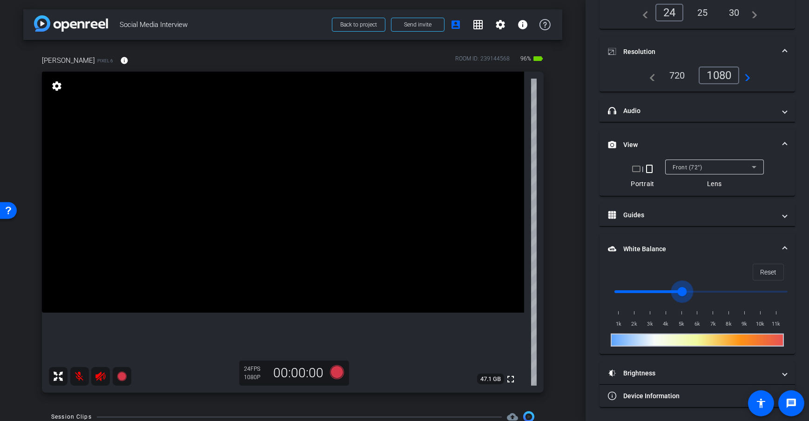
drag, startPoint x: 616, startPoint y: 296, endPoint x: 682, endPoint y: 292, distance: 65.8
click at [682, 292] on input "range" at bounding box center [701, 292] width 193 height 20
click at [762, 266] on span "Reset" at bounding box center [768, 272] width 16 height 18
drag, startPoint x: 613, startPoint y: 295, endPoint x: 739, endPoint y: 294, distance: 125.7
click at [739, 294] on input "range" at bounding box center [701, 292] width 193 height 20
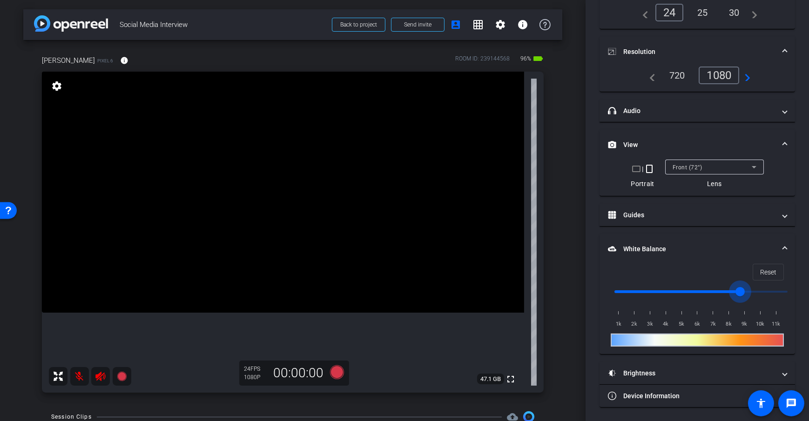
drag, startPoint x: 741, startPoint y: 293, endPoint x: 683, endPoint y: 293, distance: 57.7
click at [684, 293] on input "range" at bounding box center [701, 292] width 193 height 20
click at [789, 276] on div "Reset 1k 2k 3k 4k 5k 6k 7k 8k 9k 10k 11k" at bounding box center [697, 309] width 195 height 90
click at [774, 273] on span at bounding box center [768, 272] width 30 height 22
click at [564, 270] on div "arrow_back Social Media Interview Back to project Send invite account_box grid_…" at bounding box center [293, 210] width 586 height 421
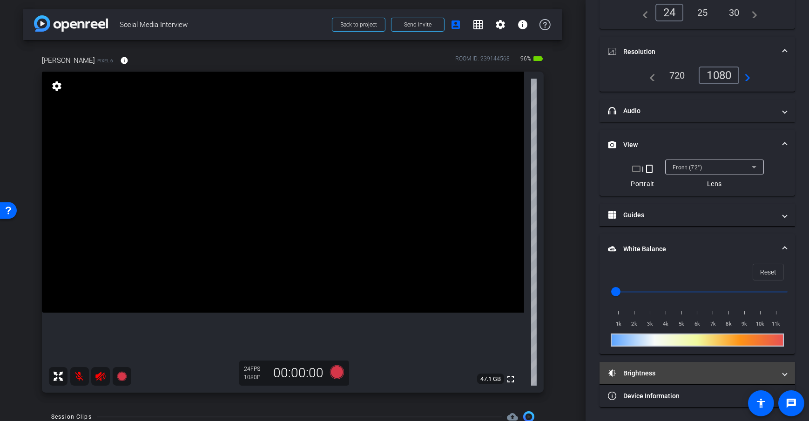
click at [710, 375] on mat-panel-title "Brightness" at bounding box center [692, 374] width 168 height 10
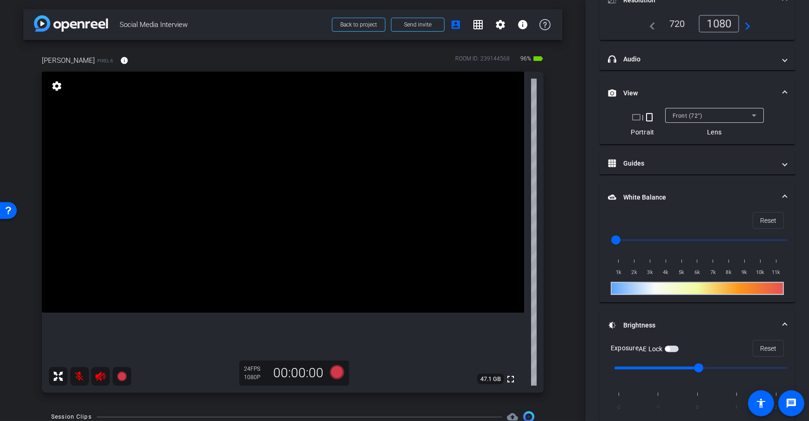
scroll to position [189, 0]
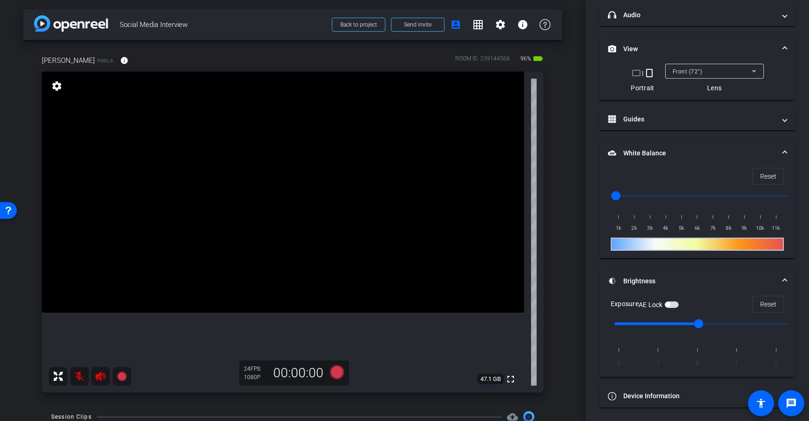
click at [636, 74] on mat-icon "crop_landscape" at bounding box center [636, 72] width 11 height 11
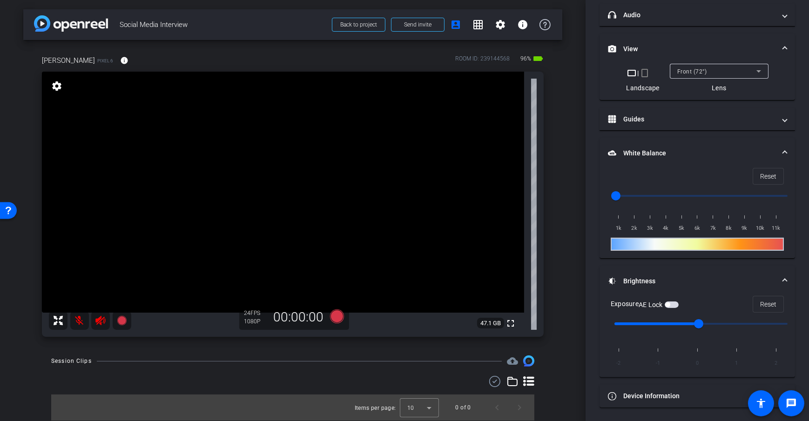
click at [561, 168] on div "[PERSON_NAME] Pixel 6 info ROOM ID: 239144568 96% battery_std fullscreen settin…" at bounding box center [292, 193] width 539 height 306
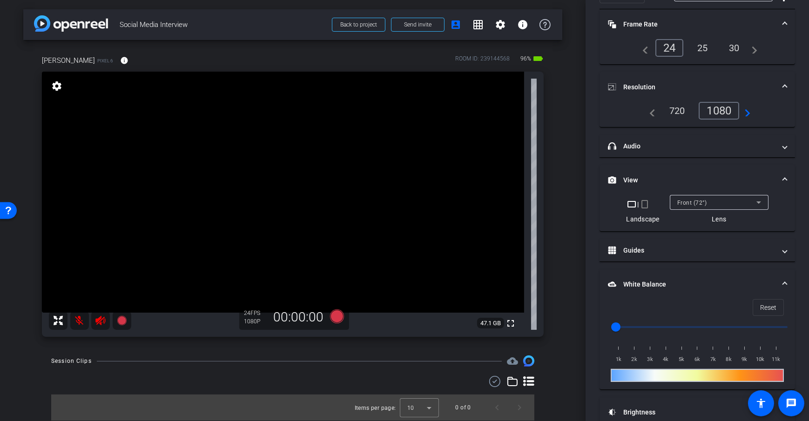
scroll to position [0, 0]
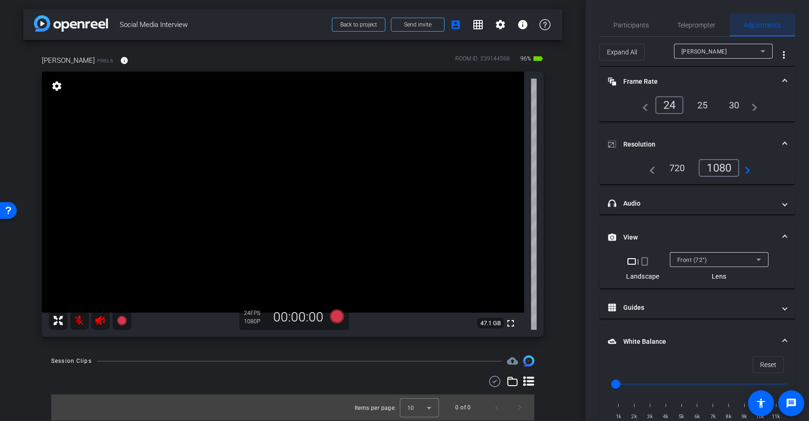
click at [762, 22] on span "Adjustments" at bounding box center [762, 25] width 37 height 7
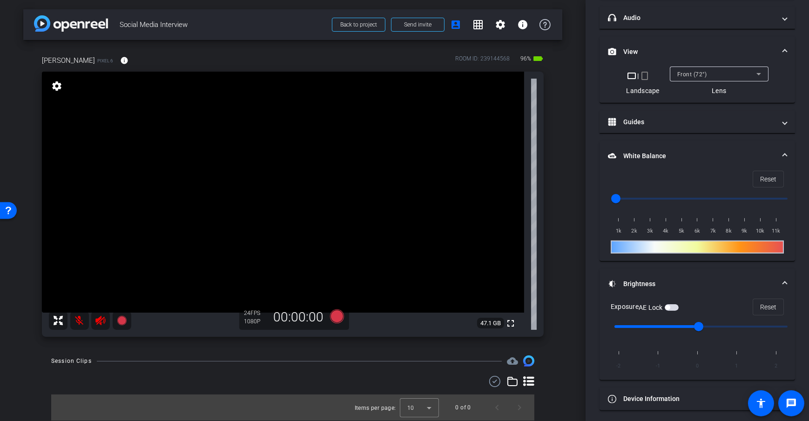
scroll to position [189, 0]
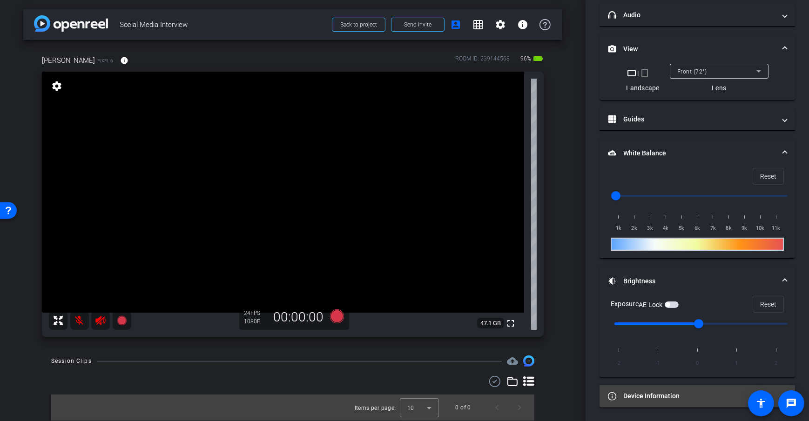
click at [687, 395] on mat-panel-title "Device Information" at bounding box center [692, 396] width 168 height 10
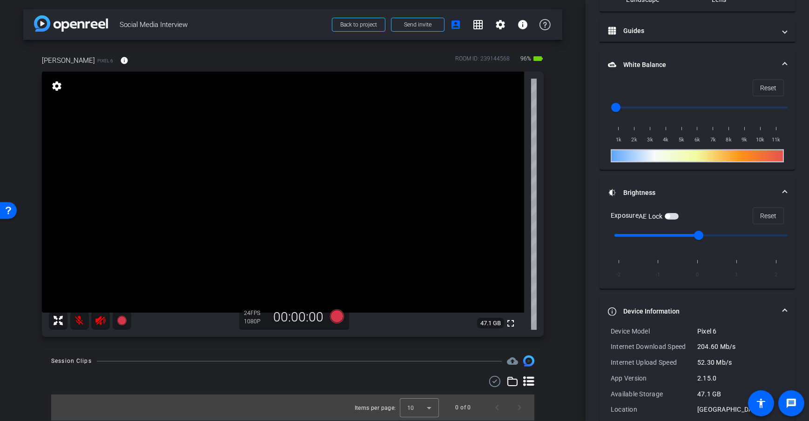
scroll to position [175, 0]
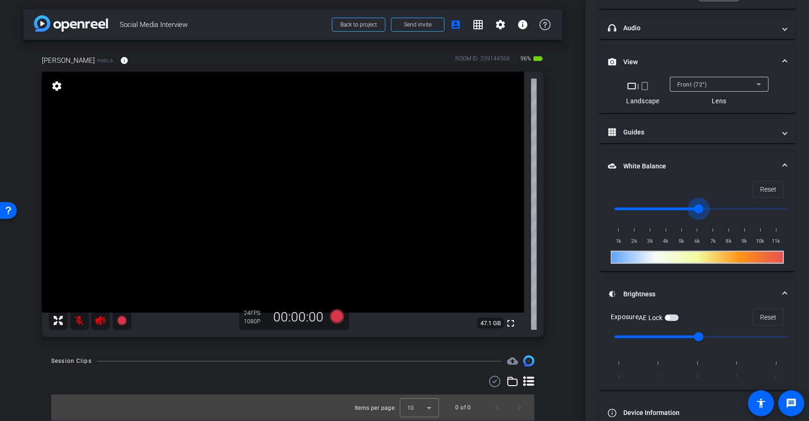
drag, startPoint x: 619, startPoint y: 211, endPoint x: 697, endPoint y: 201, distance: 78.9
click at [697, 201] on input "range" at bounding box center [701, 209] width 193 height 20
click at [768, 190] on span "Reset" at bounding box center [768, 190] width 16 height 18
type input "1000"
click at [569, 202] on div "arrow_back Social Media Interview Back to project Send invite account_box grid_…" at bounding box center [293, 210] width 586 height 421
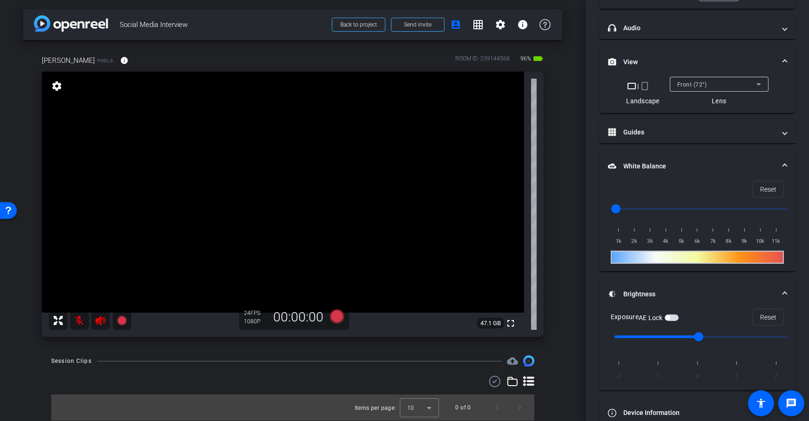
click at [569, 202] on div "arrow_back Social Media Interview Back to project Send invite account_box grid_…" at bounding box center [293, 210] width 586 height 421
click at [569, 203] on div "arrow_back Social Media Interview Back to project Send invite account_box grid_…" at bounding box center [293, 210] width 586 height 421
click at [586, 246] on div "Participants Teleprompter Adjustments [PERSON_NAME] Director Everyone 0 Mark al…" at bounding box center [697, 210] width 223 height 421
click at [563, 171] on div "arrow_back Social Media Interview Back to project Send invite account_box grid_…" at bounding box center [293, 210] width 586 height 421
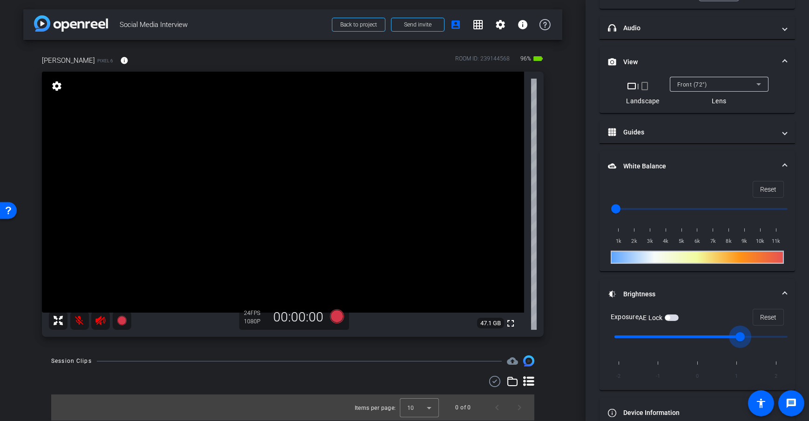
drag, startPoint x: 700, startPoint y: 336, endPoint x: 734, endPoint y: 342, distance: 35.0
click at [734, 342] on input "range" at bounding box center [701, 337] width 193 height 20
drag, startPoint x: 741, startPoint y: 336, endPoint x: 705, endPoint y: 341, distance: 36.7
click at [705, 341] on input "range" at bounding box center [701, 337] width 193 height 20
drag, startPoint x: 674, startPoint y: 338, endPoint x: 668, endPoint y: 339, distance: 6.5
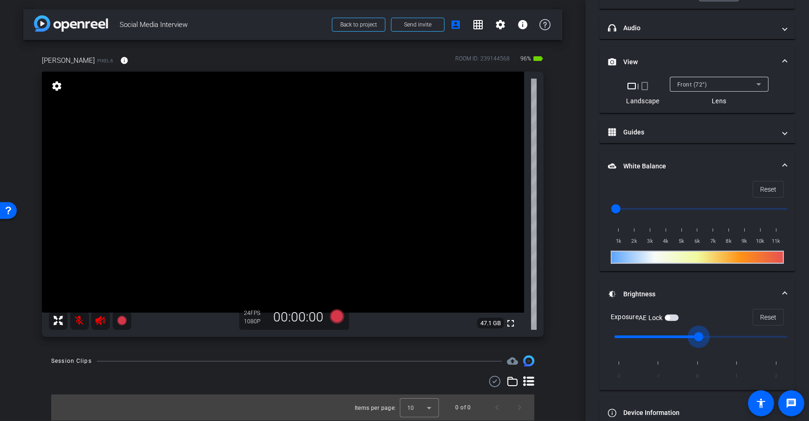
click at [668, 339] on input "range" at bounding box center [701, 337] width 193 height 20
drag, startPoint x: 664, startPoint y: 341, endPoint x: 707, endPoint y: 345, distance: 43.0
type input "0"
click at [707, 345] on input "range" at bounding box center [701, 337] width 193 height 20
click at [575, 300] on div "arrow_back Social Media Interview Back to project Send invite account_box grid_…" at bounding box center [293, 210] width 586 height 421
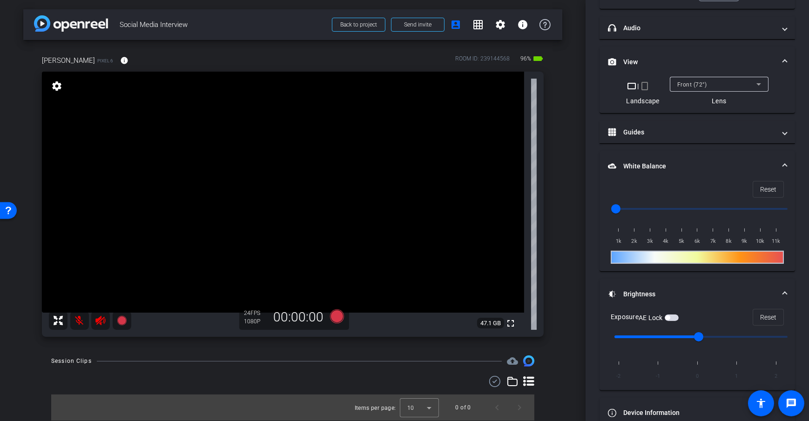
click at [584, 236] on div "arrow_back Social Media Interview Back to project Send invite account_box grid_…" at bounding box center [293, 210] width 586 height 421
click at [676, 318] on span "button" at bounding box center [672, 318] width 14 height 7
click at [573, 232] on div "arrow_back Social Media Interview Back to project Send invite account_box grid_…" at bounding box center [293, 210] width 586 height 421
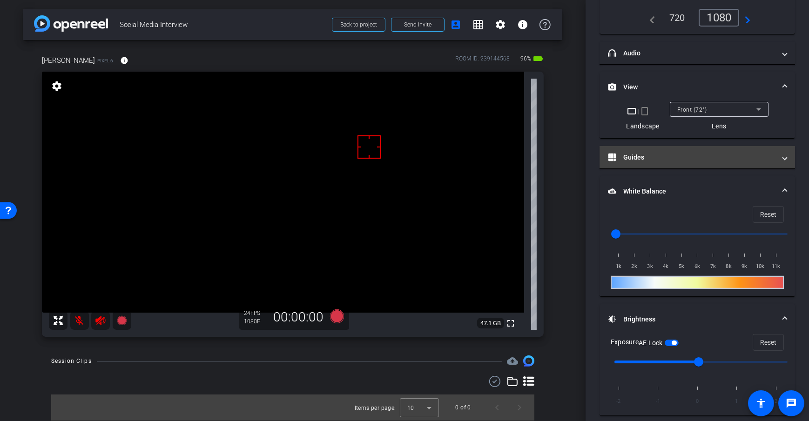
scroll to position [142, 0]
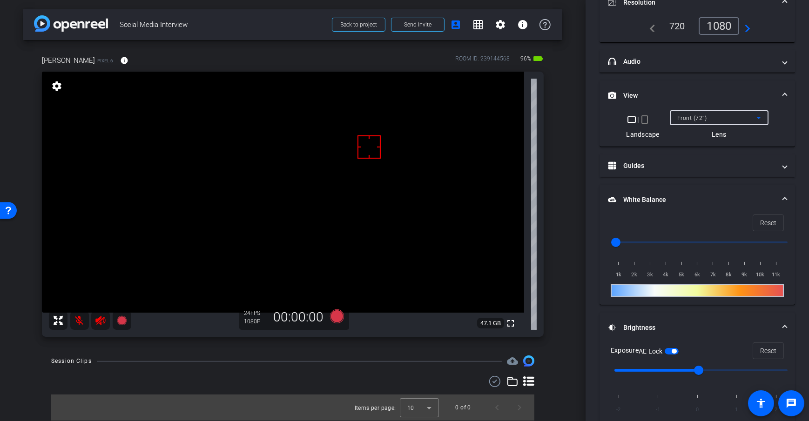
click at [717, 118] on div "Front (72°)" at bounding box center [716, 118] width 79 height 12
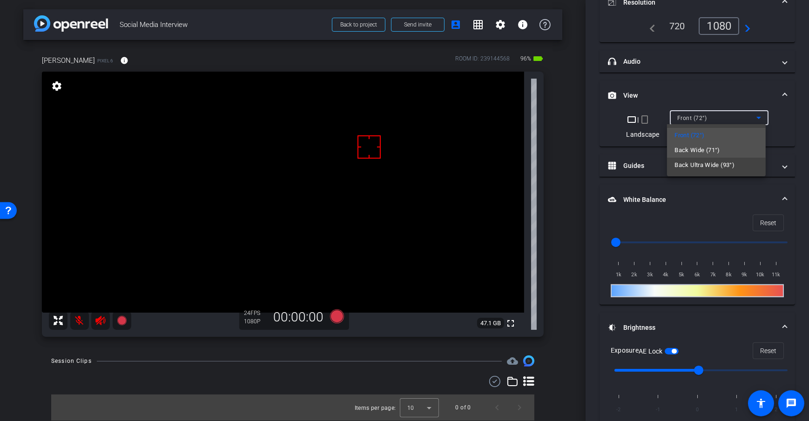
click at [726, 150] on mat-option "Back Wide (71°)" at bounding box center [716, 150] width 99 height 15
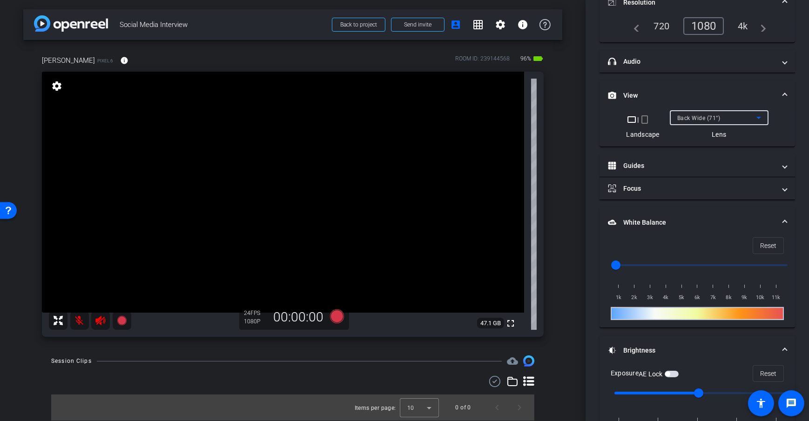
click at [574, 182] on div "arrow_back Social Media Interview Back to project Send invite account_box grid_…" at bounding box center [293, 210] width 586 height 421
click at [187, 270] on video at bounding box center [283, 192] width 482 height 241
click at [431, 227] on video at bounding box center [283, 192] width 482 height 241
click at [435, 249] on video at bounding box center [283, 192] width 482 height 241
click at [334, 232] on video at bounding box center [283, 192] width 482 height 241
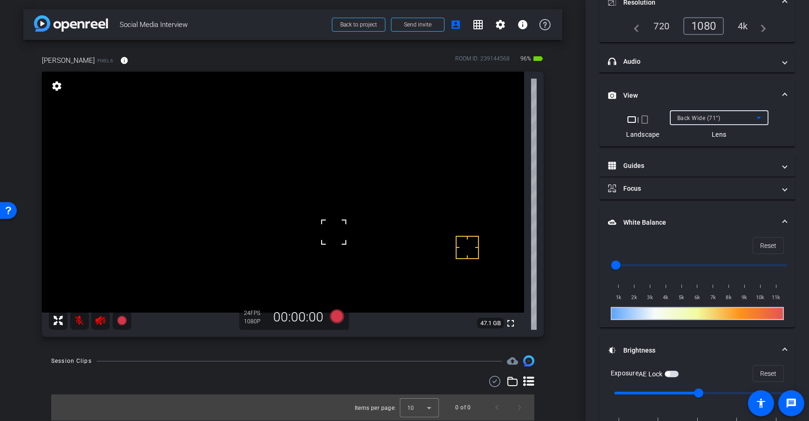
click at [686, 118] on span "Back Wide (71°)" at bounding box center [698, 118] width 43 height 7
click at [560, 161] on div "arrow_back Social Media Interview Back to project Send invite account_box grid_…" at bounding box center [293, 210] width 586 height 421
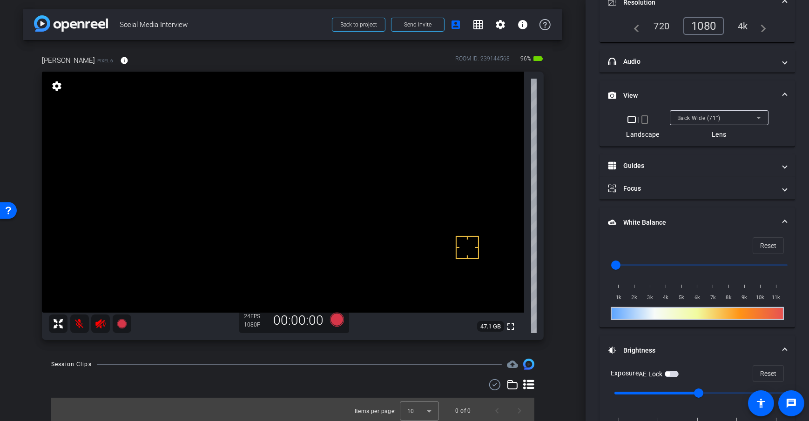
click at [697, 116] on span "Back Wide (71°)" at bounding box center [698, 118] width 43 height 7
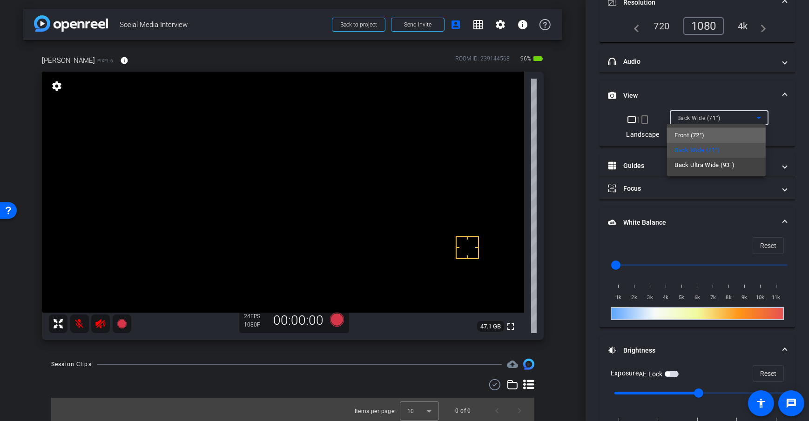
click at [715, 135] on mat-option "Front (72°)" at bounding box center [716, 135] width 99 height 15
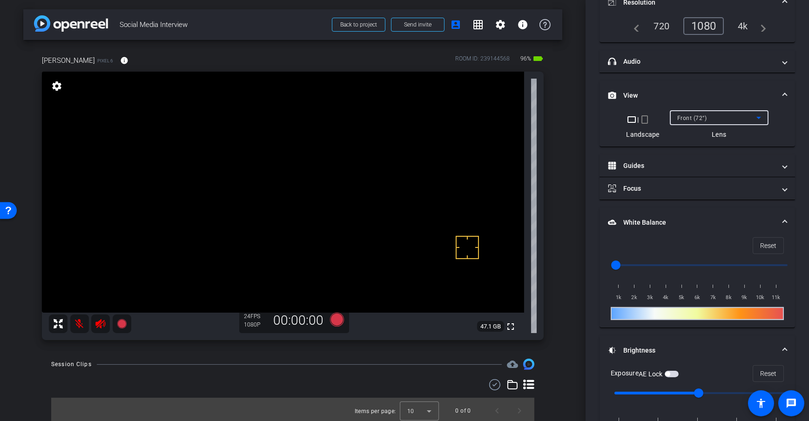
click at [551, 153] on div "[PERSON_NAME] Pixel 6 info ROOM ID: 239144568 96% battery_std fullscreen settin…" at bounding box center [292, 195] width 539 height 310
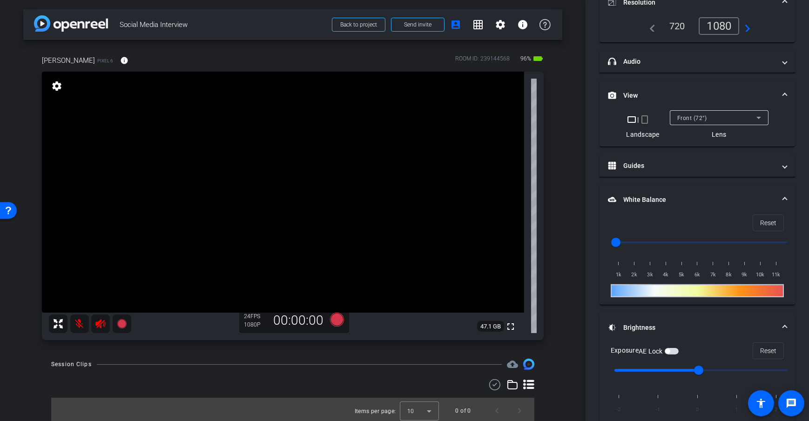
click at [558, 209] on div "arrow_back Social Media Interview Back to project Send invite account_box grid_…" at bounding box center [293, 210] width 586 height 421
click at [712, 112] on div "Front (72°)" at bounding box center [716, 118] width 79 height 12
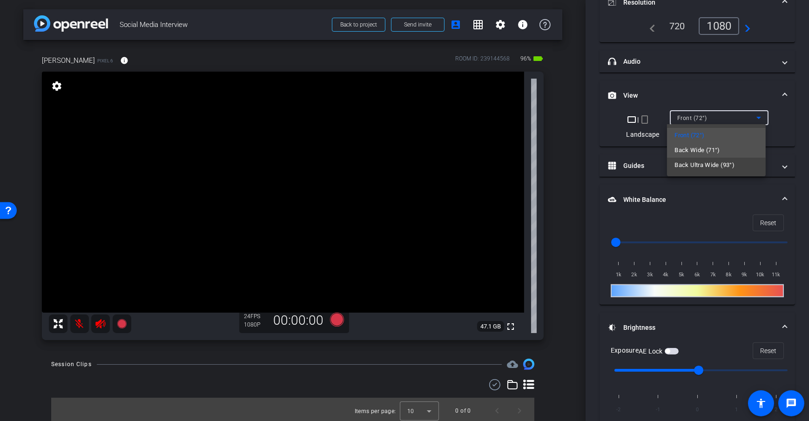
click at [729, 150] on mat-option "Back Wide (71°)" at bounding box center [716, 150] width 99 height 15
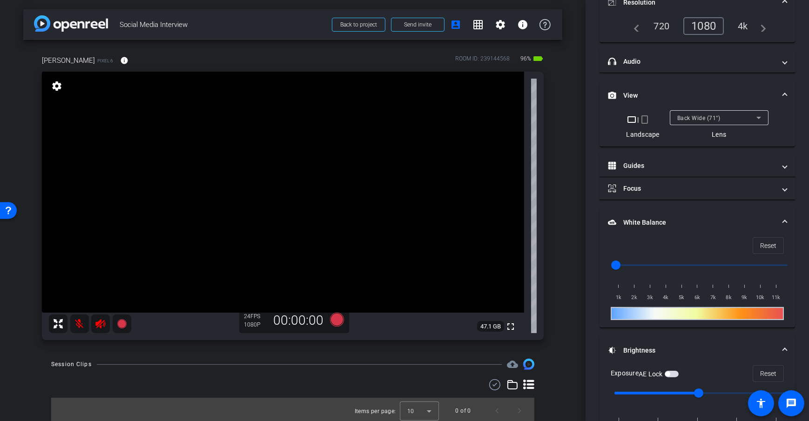
click at [554, 164] on div "[PERSON_NAME] Pixel 6 info ROOM ID: 239144568 96% battery_std fullscreen settin…" at bounding box center [292, 195] width 539 height 310
click at [247, 163] on video at bounding box center [283, 192] width 482 height 241
click at [371, 230] on video at bounding box center [283, 192] width 482 height 241
click at [704, 115] on span "Back Wide (71°)" at bounding box center [698, 118] width 43 height 7
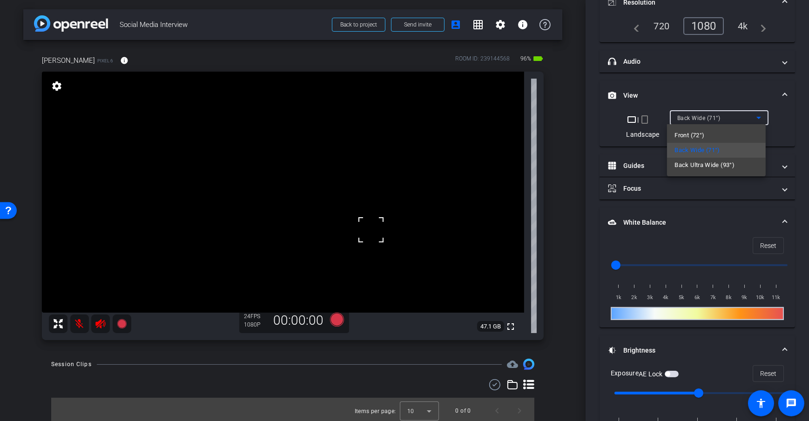
click at [754, 167] on mat-option "Back Ultra Wide (93°)" at bounding box center [716, 165] width 99 height 15
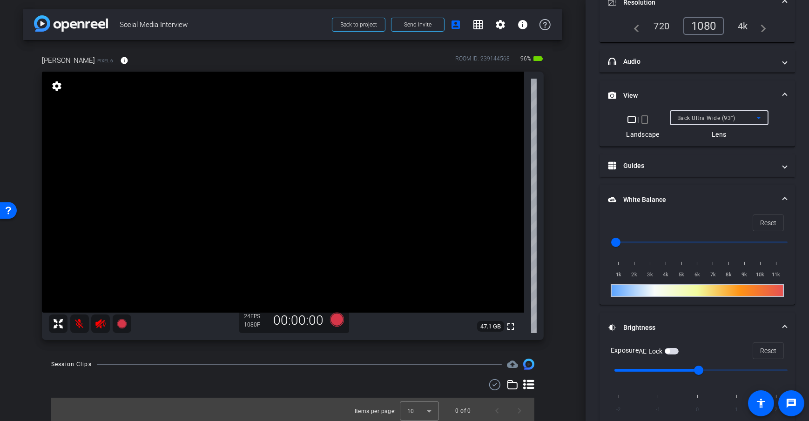
click at [711, 118] on span "Back Ultra Wide (93°)" at bounding box center [706, 118] width 58 height 7
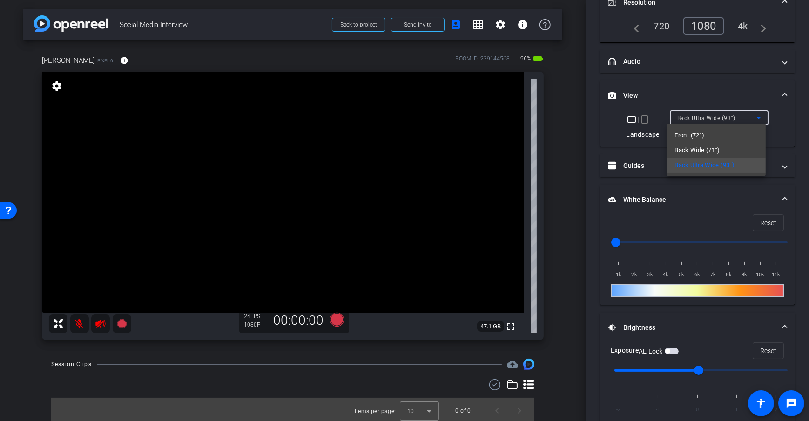
click at [563, 161] on div at bounding box center [404, 210] width 809 height 421
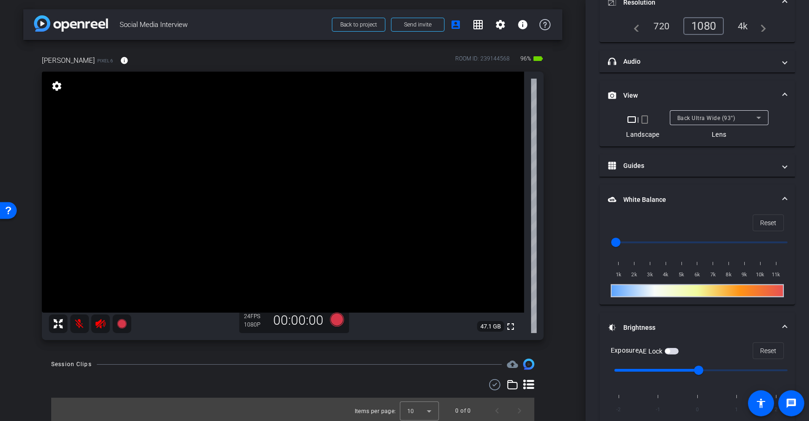
click at [264, 182] on video at bounding box center [283, 192] width 482 height 241
click at [283, 191] on video at bounding box center [283, 192] width 482 height 241
click at [332, 199] on video at bounding box center [283, 192] width 482 height 241
click at [723, 122] on div "Back Ultra Wide (93°)" at bounding box center [716, 118] width 79 height 12
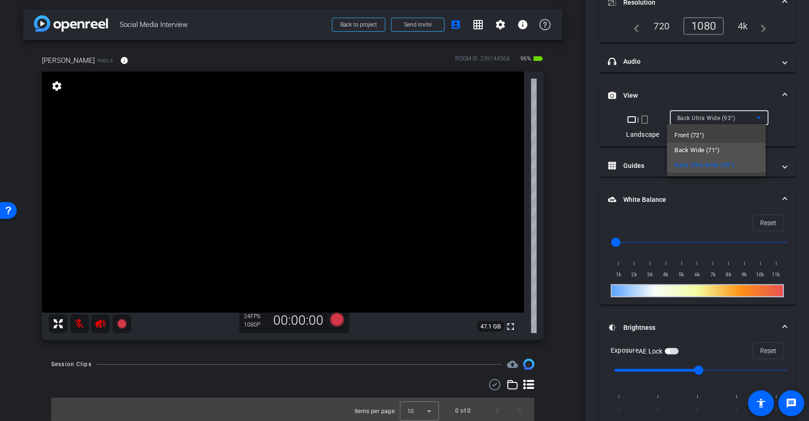
click at [708, 150] on span "Back Wide (71°)" at bounding box center [697, 150] width 46 height 11
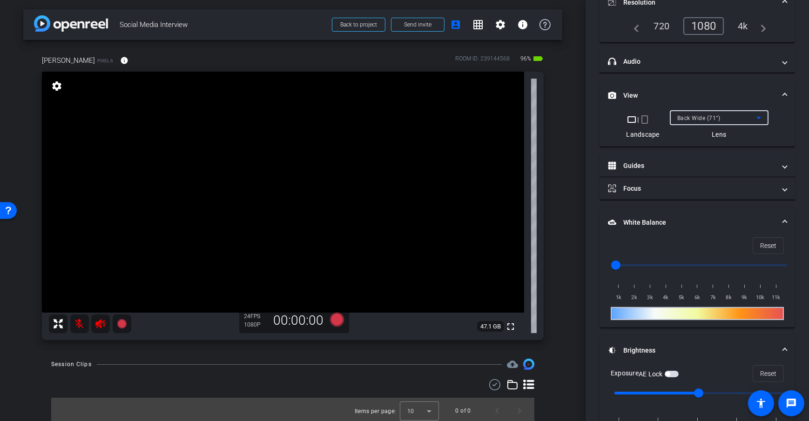
click at [578, 145] on div "arrow_back Social Media Interview Back to project Send invite account_box grid_…" at bounding box center [293, 210] width 586 height 421
click at [559, 210] on div "arrow_back Social Media Interview Back to project Send invite account_box grid_…" at bounding box center [293, 210] width 586 height 421
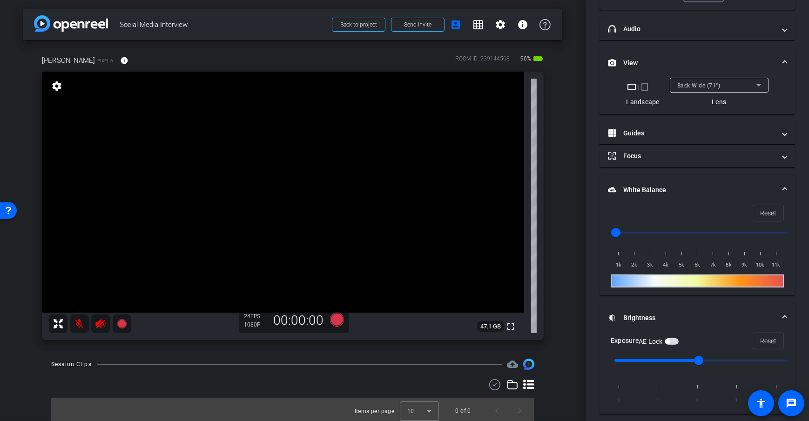
scroll to position [0, 0]
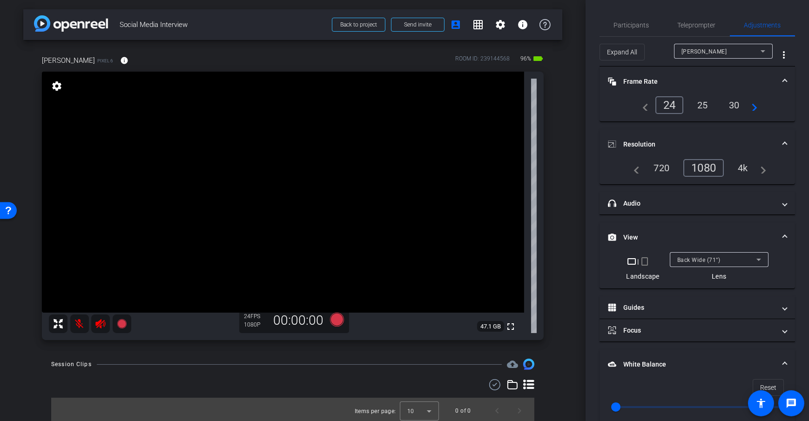
click at [277, 241] on video at bounding box center [283, 192] width 482 height 241
click at [324, 157] on video at bounding box center [283, 192] width 482 height 241
click at [559, 269] on div "arrow_back Social Media Interview Back to project Send invite account_box grid_…" at bounding box center [293, 210] width 586 height 421
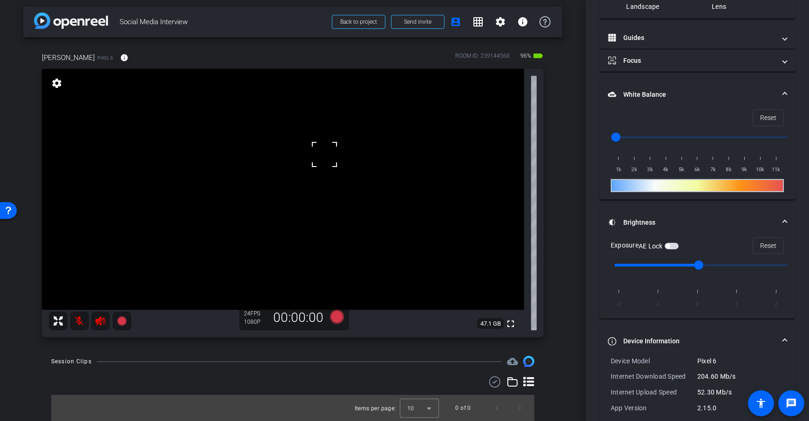
scroll to position [46, 0]
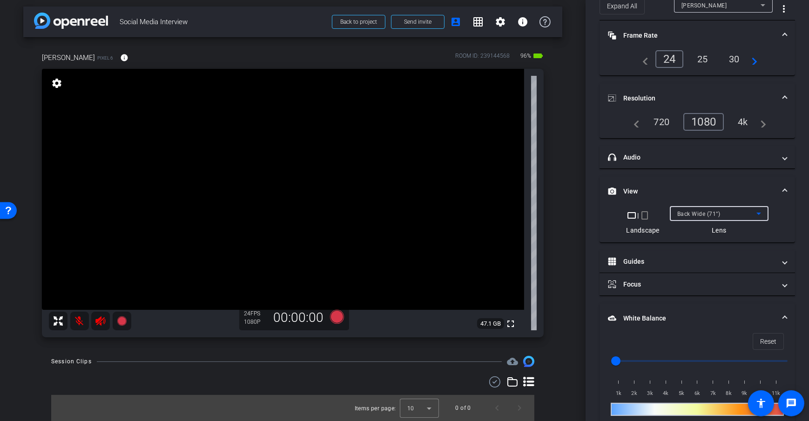
click at [746, 208] on div "Back Wide (71°)" at bounding box center [716, 214] width 79 height 12
click at [711, 229] on mat-option "Front (72°)" at bounding box center [716, 231] width 99 height 15
click at [564, 208] on div "arrow_back Social Media Interview Back to project Send invite account_box grid_…" at bounding box center [293, 207] width 586 height 421
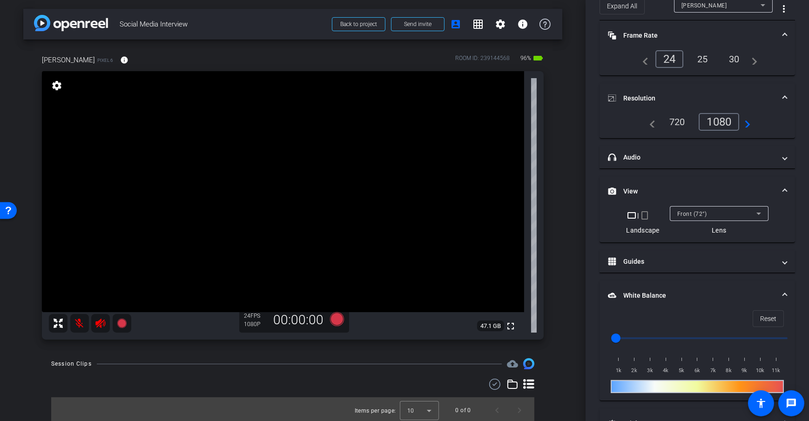
scroll to position [0, 0]
click at [563, 260] on div "arrow_back Social Media Interview Back to project Send invite account_box grid_…" at bounding box center [293, 210] width 586 height 421
click at [120, 61] on mat-icon "info" at bounding box center [124, 60] width 8 height 8
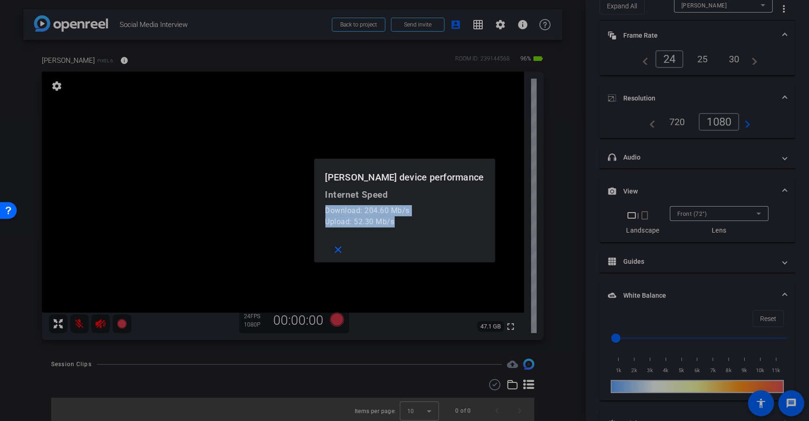
drag, startPoint x: 443, startPoint y: 224, endPoint x: 343, endPoint y: 209, distance: 101.1
click at [343, 209] on mat-dialog-content "Internet Speed Download: 204.60 Mb/s Upload: 52.30 Mb/s" at bounding box center [404, 212] width 181 height 47
click at [564, 188] on div at bounding box center [404, 210] width 809 height 421
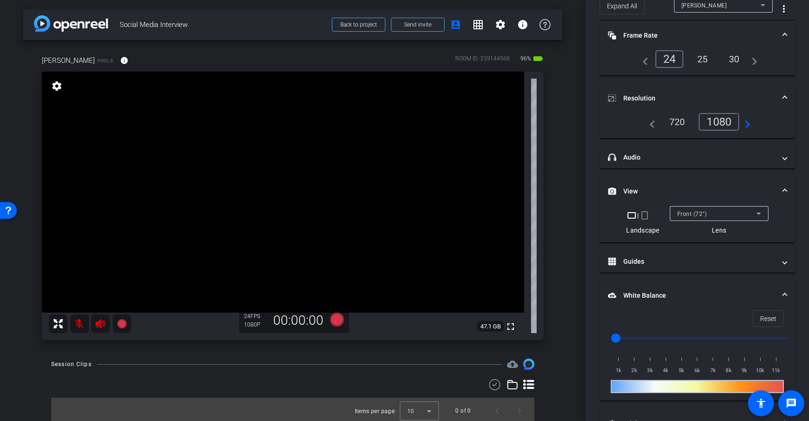
click at [543, 131] on div "[PERSON_NAME] Pixel 6 info ROOM ID: 239144568 96% battery_std fullscreen settin…" at bounding box center [292, 195] width 539 height 310
click at [120, 63] on mat-icon "info" at bounding box center [124, 60] width 8 height 8
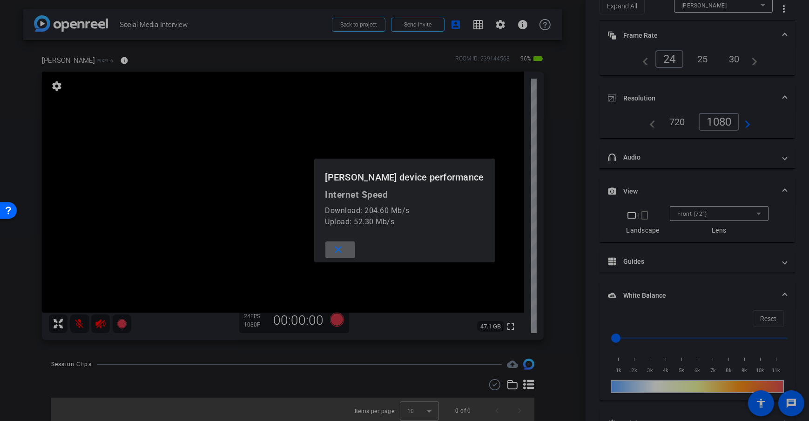
click at [344, 250] on mat-icon "close" at bounding box center [338, 250] width 12 height 12
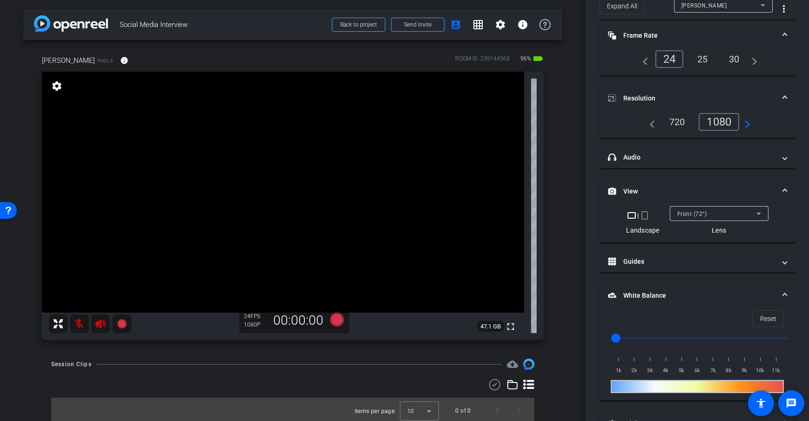
click at [563, 215] on div "arrow_back Social Media Interview Back to project Send invite account_box grid_…" at bounding box center [293, 210] width 586 height 421
click at [550, 207] on div "[PERSON_NAME] Pixel 6 info ROOM ID: 239144568 96% battery_std fullscreen settin…" at bounding box center [292, 195] width 539 height 310
click at [559, 111] on div "arrow_back Social Media Interview Back to project Send invite account_box grid_…" at bounding box center [293, 210] width 586 height 421
click at [407, 29] on span at bounding box center [417, 24] width 53 height 22
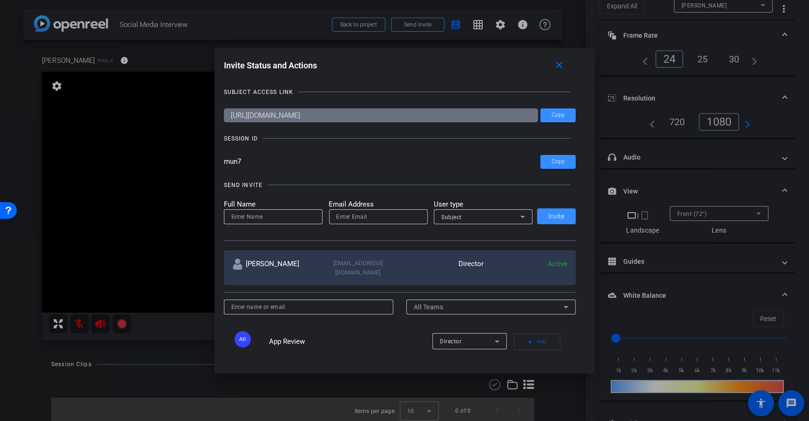
drag, startPoint x: 442, startPoint y: 114, endPoint x: 205, endPoint y: 119, distance: 237.0
click at [205, 119] on div "Invite Status and Actions close SUBJECT ACCESS LINK [URL][DOMAIN_NAME] Copy SES…" at bounding box center [404, 210] width 809 height 421
click at [563, 70] on mat-icon "close" at bounding box center [559, 66] width 12 height 12
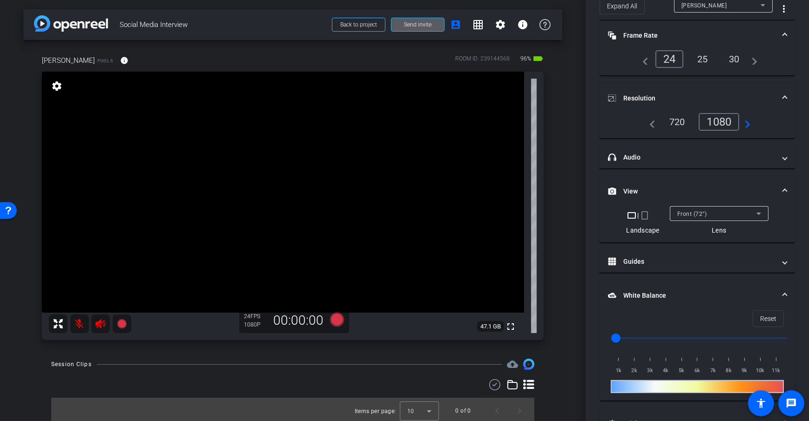
click at [557, 111] on div "[PERSON_NAME] Pixel 6 info ROOM ID: 239144568 96% battery_std fullscreen settin…" at bounding box center [292, 195] width 539 height 310
click at [553, 173] on div "[PERSON_NAME] Pixel 6 info ROOM ID: 239144568 94% battery_std fullscreen settin…" at bounding box center [292, 195] width 539 height 310
click at [573, 236] on div "arrow_back Social Media Interview Back to project Send invite account_box grid_…" at bounding box center [293, 210] width 586 height 421
click at [358, 371] on div "Session Clips cloud_upload Items per page: 10 0 of 0" at bounding box center [292, 391] width 539 height 65
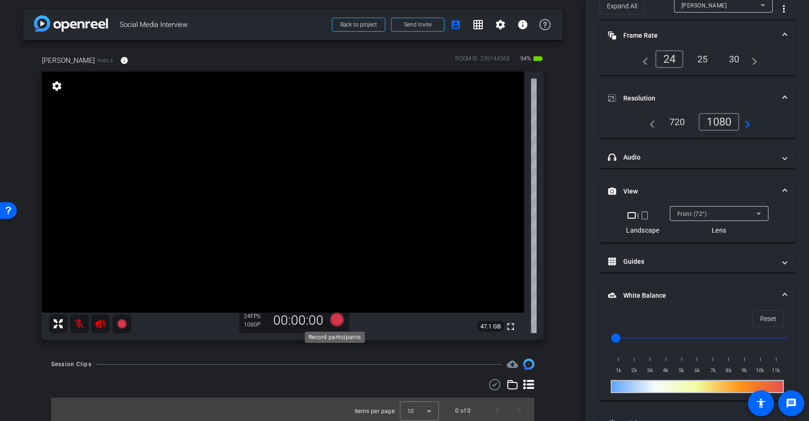
click at [338, 320] on icon at bounding box center [337, 320] width 14 height 14
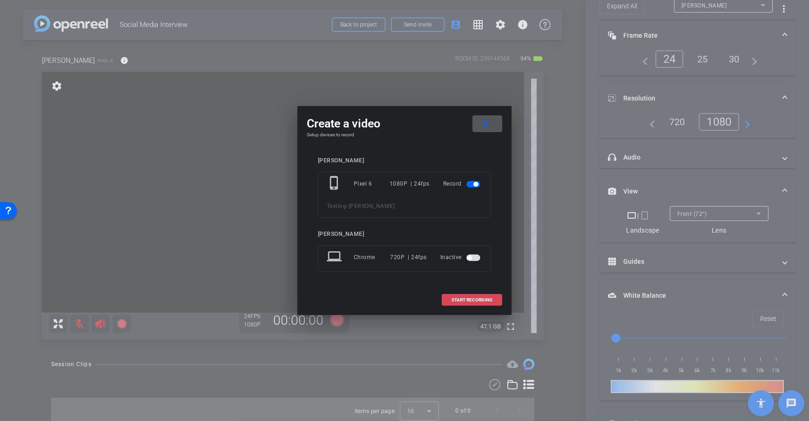
click at [476, 298] on span "START RECORDING" at bounding box center [471, 300] width 41 height 5
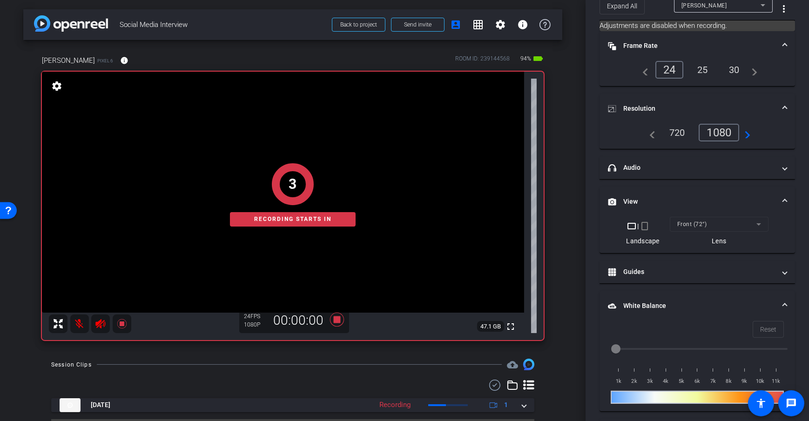
click at [579, 175] on div "arrow_back Social Media Interview Back to project Send invite account_box grid_…" at bounding box center [293, 210] width 586 height 421
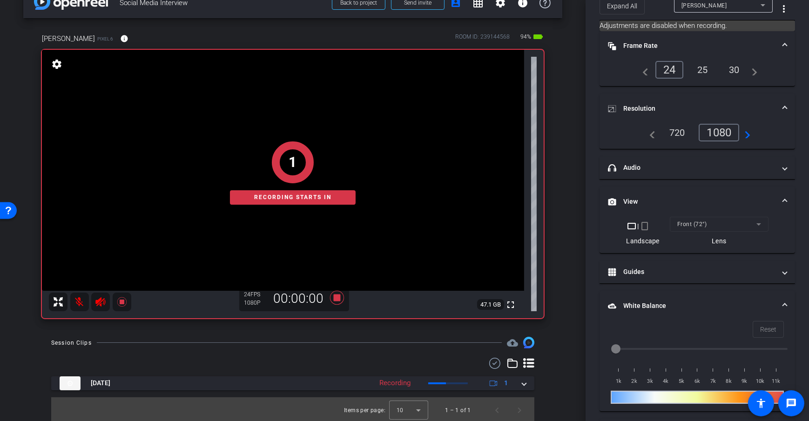
scroll to position [24, 0]
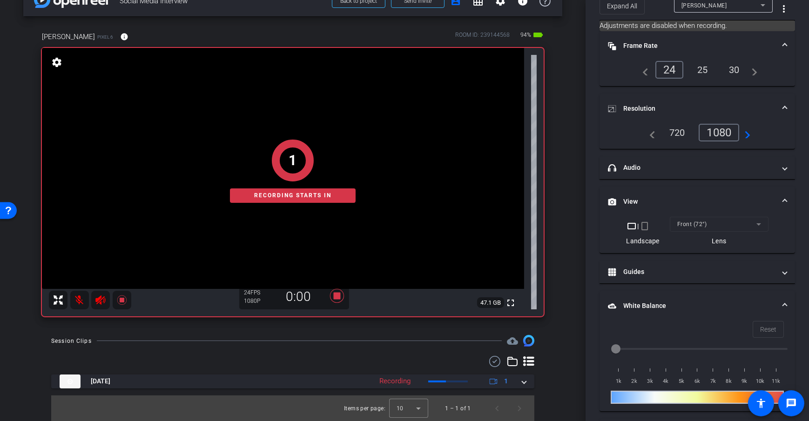
click at [547, 285] on div "[PERSON_NAME] Pixel 6 info ROOM ID: 239144568 94% battery_std fullscreen settin…" at bounding box center [292, 171] width 539 height 310
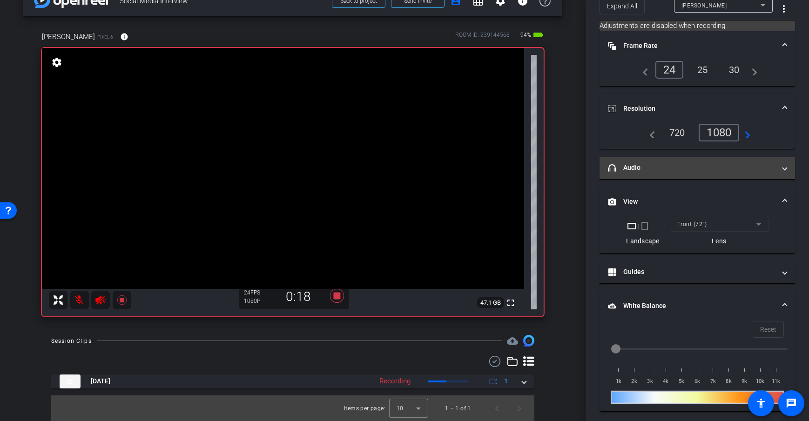
click at [677, 172] on mat-expansion-panel-header "headphone icon Audio" at bounding box center [697, 168] width 195 height 22
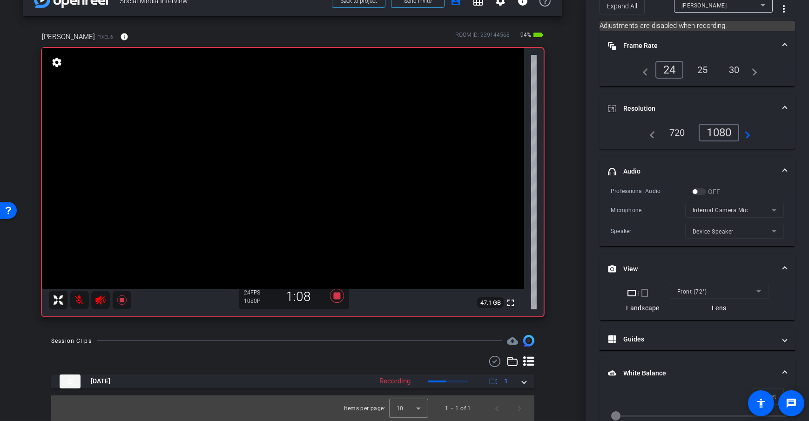
click at [577, 217] on div "arrow_back Social Media Interview Back to project Send invite account_box grid_…" at bounding box center [293, 186] width 586 height 421
click at [337, 301] on icon at bounding box center [337, 296] width 22 height 17
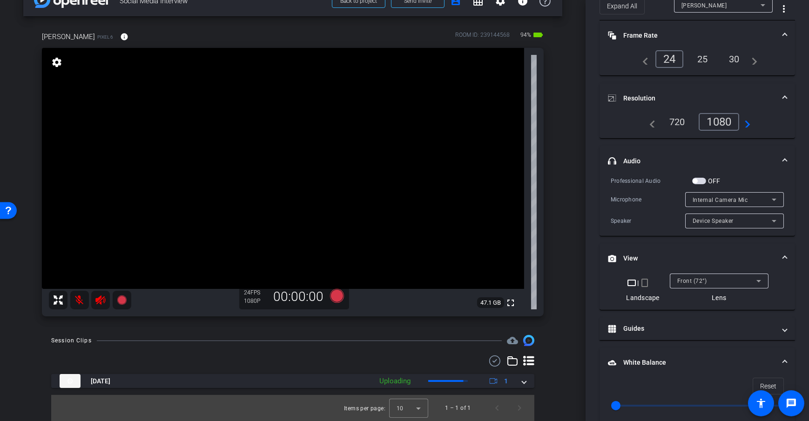
click at [561, 209] on div "arrow_back Social Media Interview Back to project Send invite account_box grid_…" at bounding box center [293, 186] width 586 height 421
click at [562, 187] on div "arrow_back Social Media Interview Back to project Send invite account_box grid_…" at bounding box center [293, 186] width 586 height 421
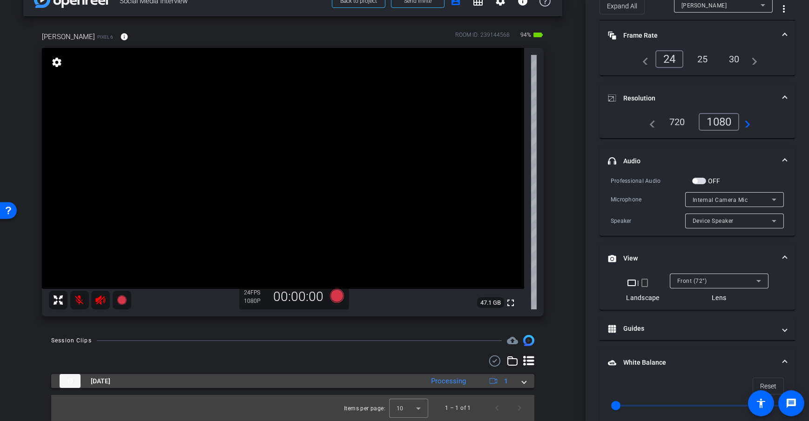
click at [522, 378] on span at bounding box center [524, 382] width 4 height 10
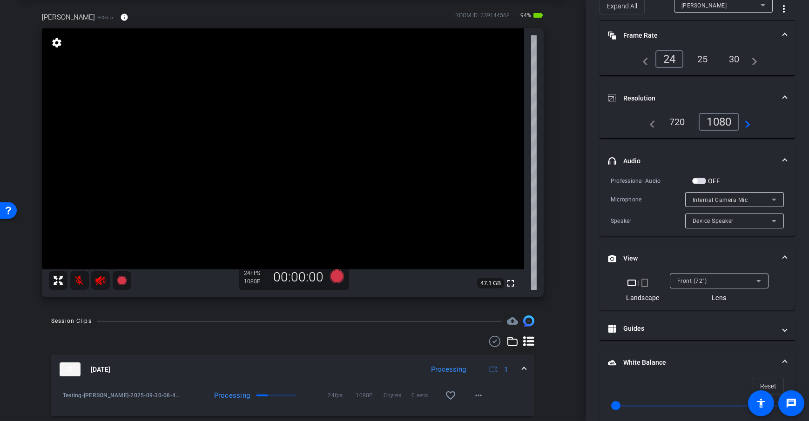
scroll to position [72, 0]
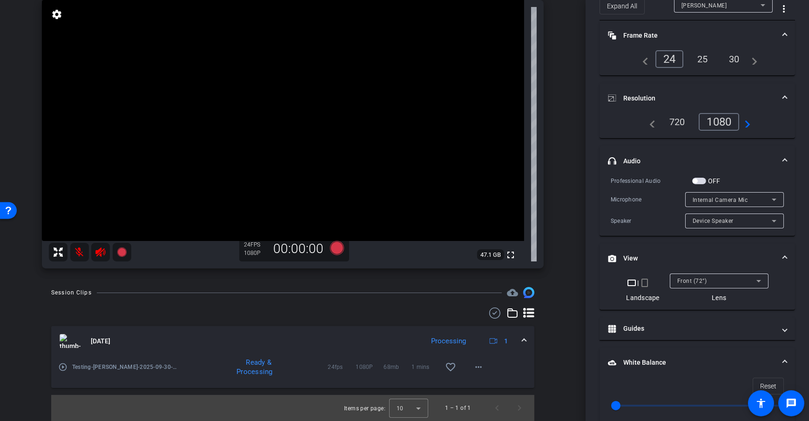
click at [546, 324] on div "Session Clips cloud_upload [DATE] Processing 1 play_circle_outline Testing-[PER…" at bounding box center [292, 354] width 539 height 134
click at [474, 369] on mat-icon "more_horiz" at bounding box center [478, 367] width 11 height 11
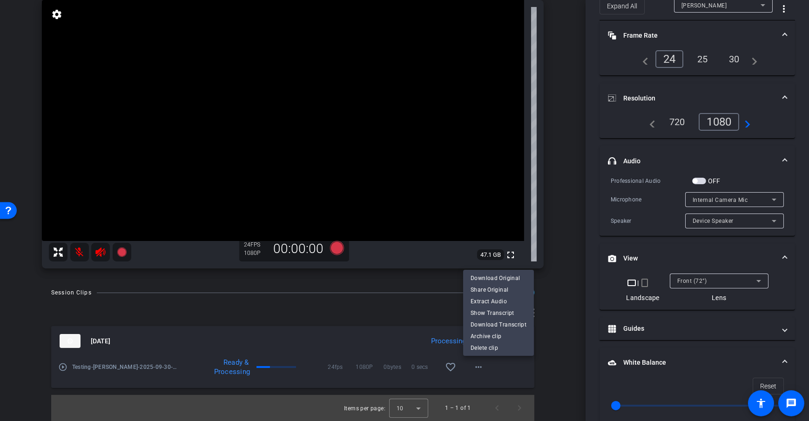
click at [565, 340] on div at bounding box center [404, 210] width 809 height 421
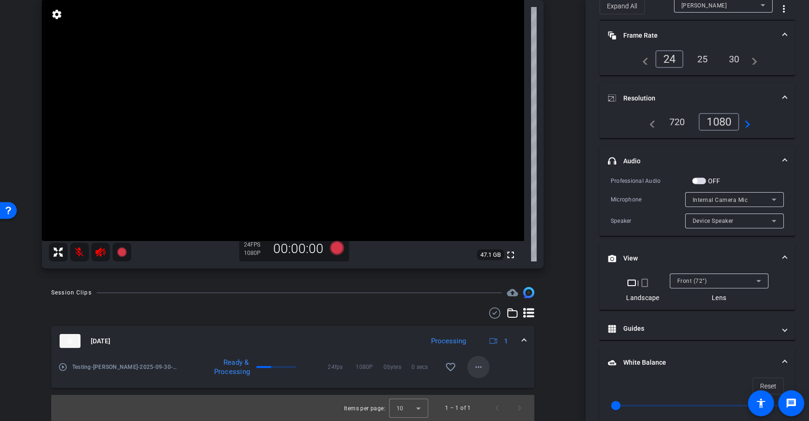
click at [480, 369] on span at bounding box center [478, 367] width 22 height 22
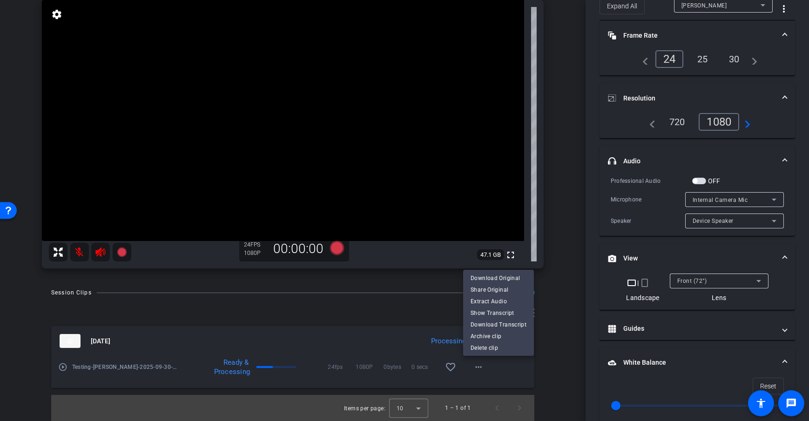
click at [551, 292] on div at bounding box center [404, 210] width 809 height 421
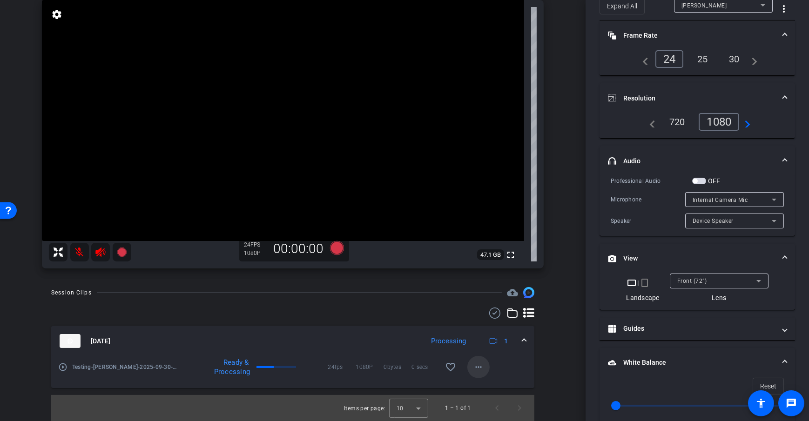
click at [481, 374] on span at bounding box center [478, 367] width 22 height 22
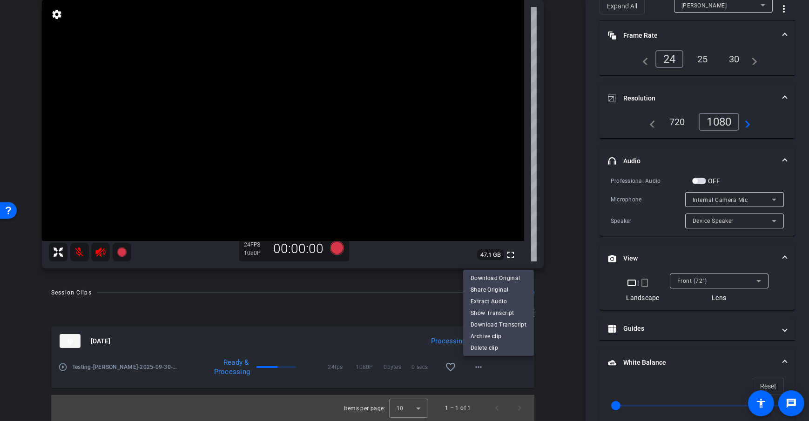
click at [550, 312] on div at bounding box center [404, 210] width 809 height 421
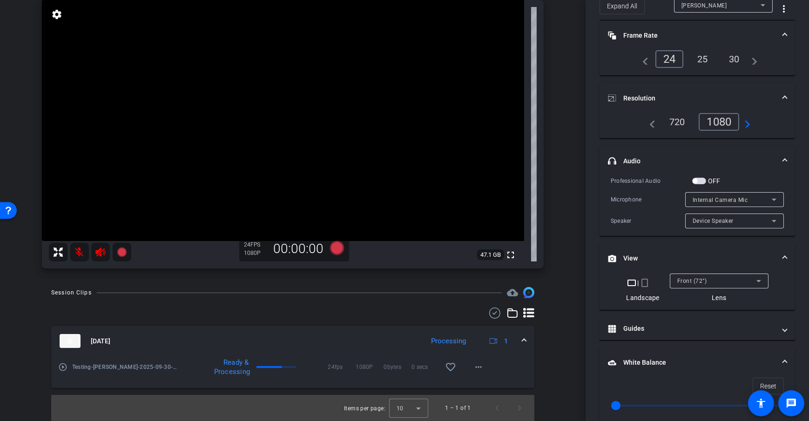
click at [553, 267] on div "[PERSON_NAME] Pixel 6 info ROOM ID: 239144568 94% battery_std fullscreen settin…" at bounding box center [292, 123] width 539 height 310
click at [557, 258] on div "[PERSON_NAME] Pixel 6 info ROOM ID: 239144568 94% battery_std fullscreen settin…" at bounding box center [292, 123] width 539 height 310
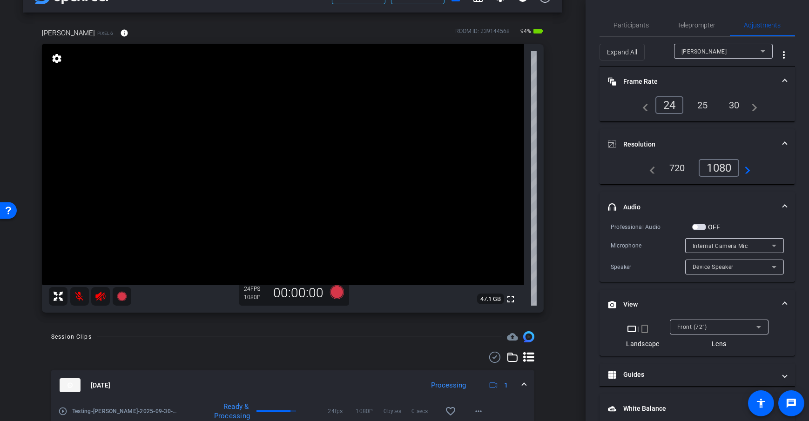
scroll to position [63, 0]
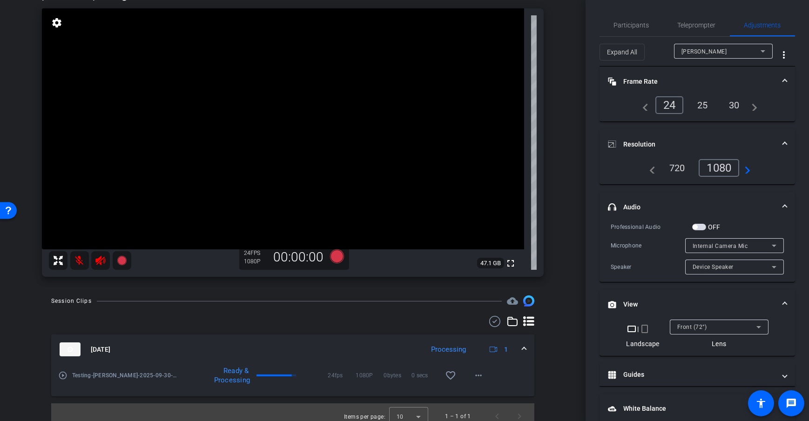
click at [569, 171] on div "arrow_back Social Media Interview Back to project Send invite account_box grid_…" at bounding box center [293, 147] width 586 height 421
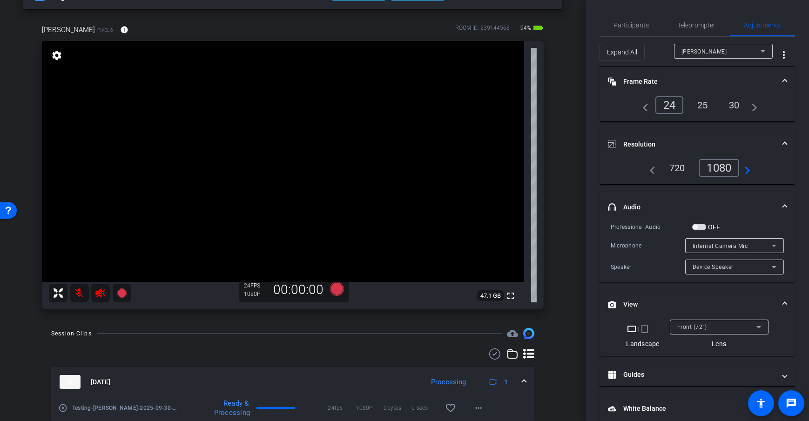
scroll to position [0, 0]
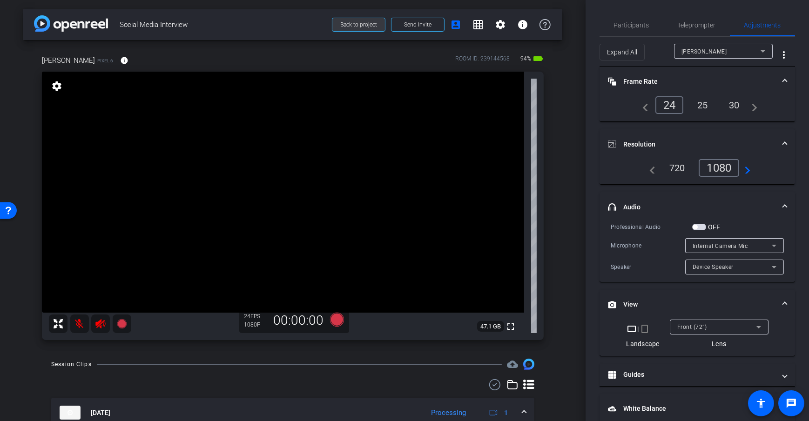
click at [344, 27] on span "Back to project" at bounding box center [358, 24] width 37 height 7
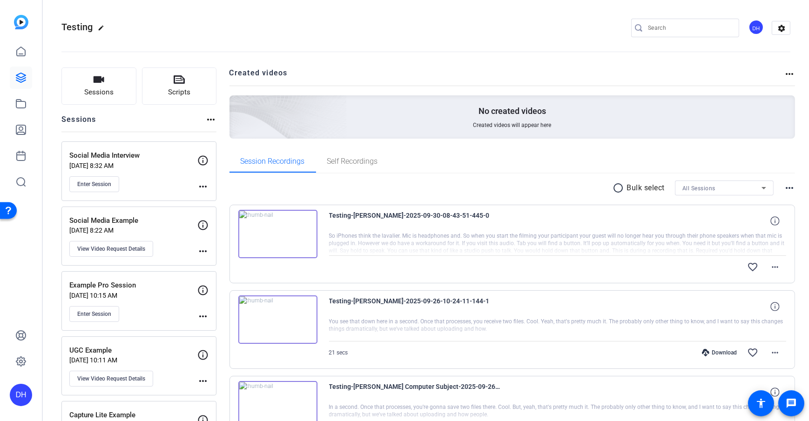
click at [221, 62] on openreel-divider-bar at bounding box center [425, 49] width 729 height 28
drag, startPoint x: 276, startPoint y: 74, endPoint x: 233, endPoint y: 62, distance: 44.6
click at [276, 74] on h2 "Created videos" at bounding box center [506, 76] width 555 height 18
click at [222, 46] on openreel-divider-bar at bounding box center [425, 49] width 729 height 28
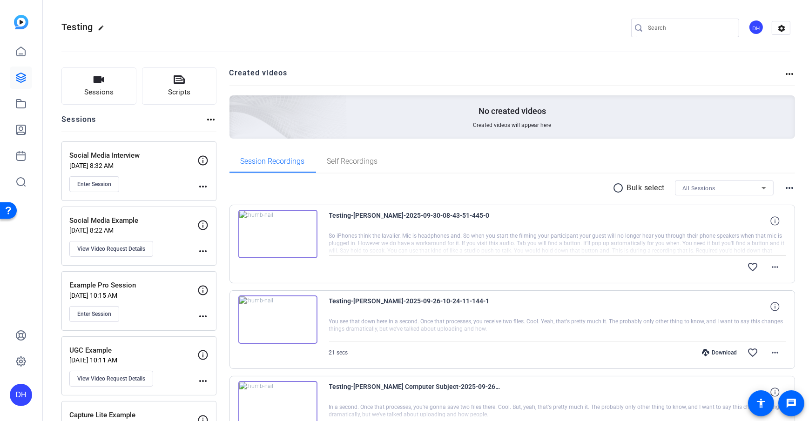
click at [229, 60] on openreel-divider-bar at bounding box center [425, 49] width 729 height 28
click at [222, 57] on openreel-divider-bar at bounding box center [425, 49] width 729 height 28
click at [251, 71] on h2 "Created videos" at bounding box center [506, 76] width 555 height 18
click at [226, 56] on openreel-divider-bar at bounding box center [425, 49] width 729 height 28
click at [19, 130] on icon at bounding box center [20, 129] width 9 height 9
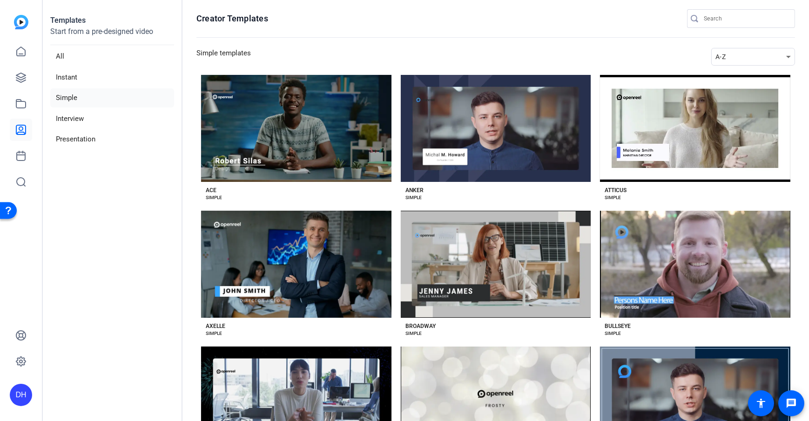
click at [142, 205] on aside "Templates Start from a pre-designed video All Instant Simple Interview Presenta…" at bounding box center [113, 210] width 140 height 421
click at [122, 193] on aside "Templates Start from a pre-designed video All Instant Simple Interview Presenta…" at bounding box center [113, 210] width 140 height 421
click at [115, 181] on aside "Templates Start from a pre-designed video All Instant Simple Interview Presenta…" at bounding box center [113, 210] width 140 height 421
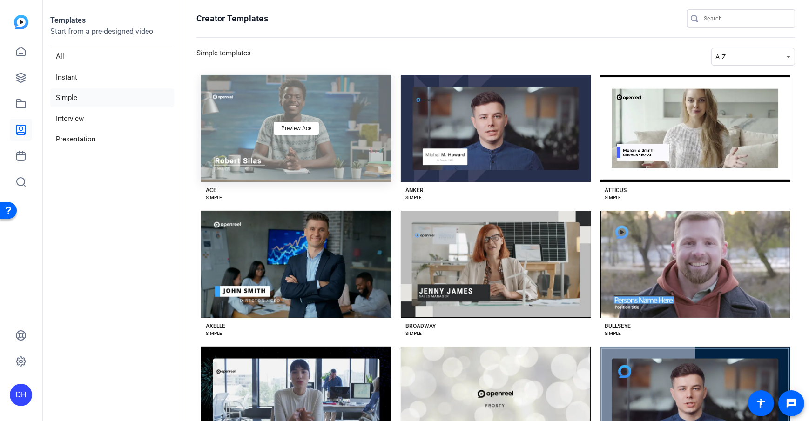
click at [277, 166] on div "Preview Ace" at bounding box center [296, 128] width 190 height 107
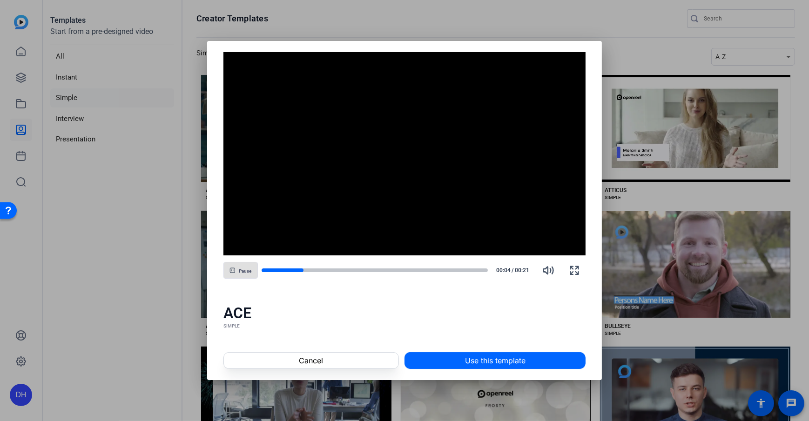
click at [432, 317] on div "ACE" at bounding box center [404, 313] width 363 height 19
click at [549, 360] on span at bounding box center [495, 361] width 180 height 22
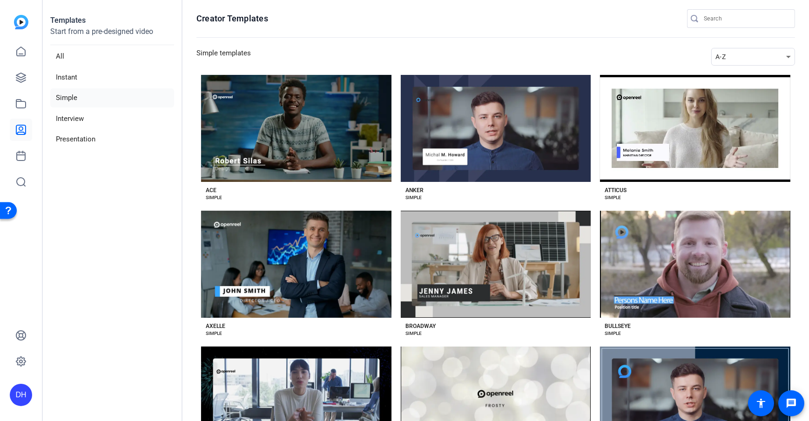
click at [153, 264] on aside "Templates Start from a pre-designed video All Instant Simple Interview Presenta…" at bounding box center [113, 210] width 140 height 421
